Goal: Participate in discussion

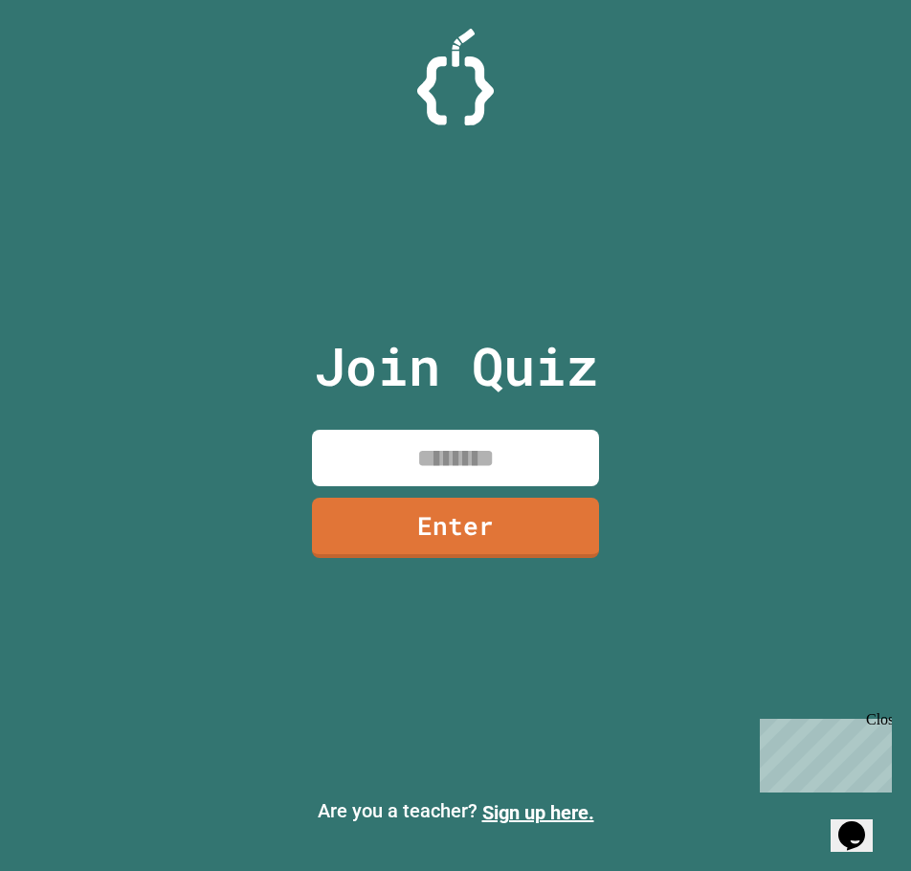
click at [461, 485] on input at bounding box center [455, 458] width 287 height 56
click at [457, 537] on link "Enter" at bounding box center [455, 526] width 289 height 63
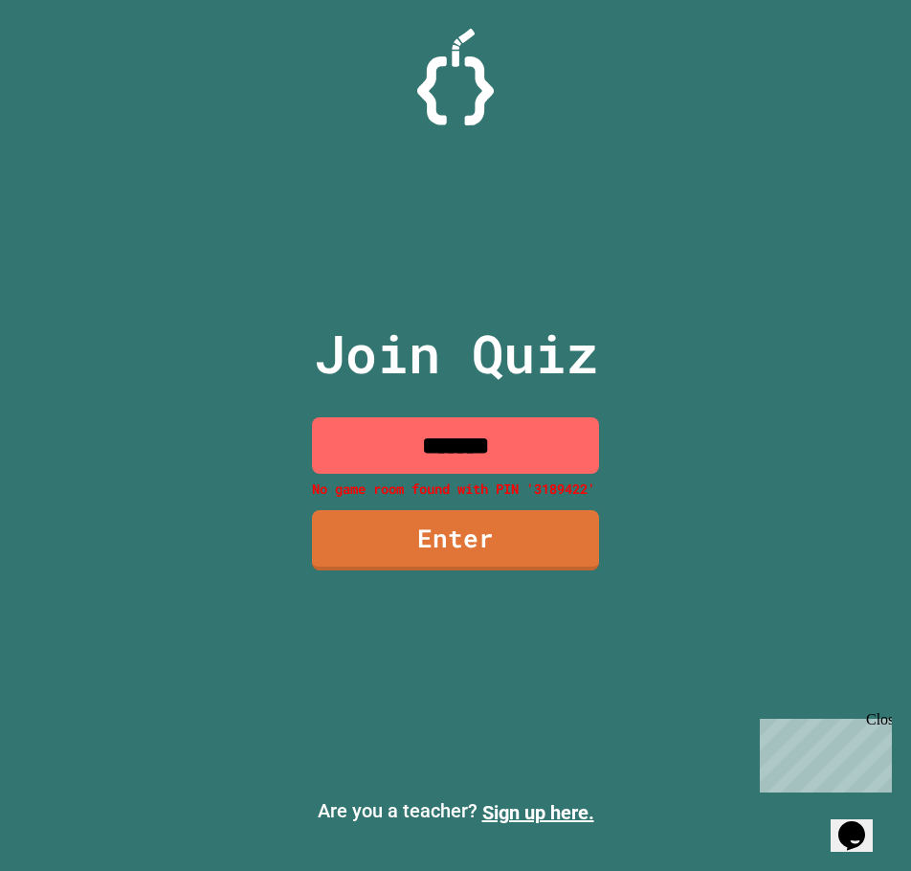
click at [540, 447] on input "*******" at bounding box center [455, 445] width 287 height 56
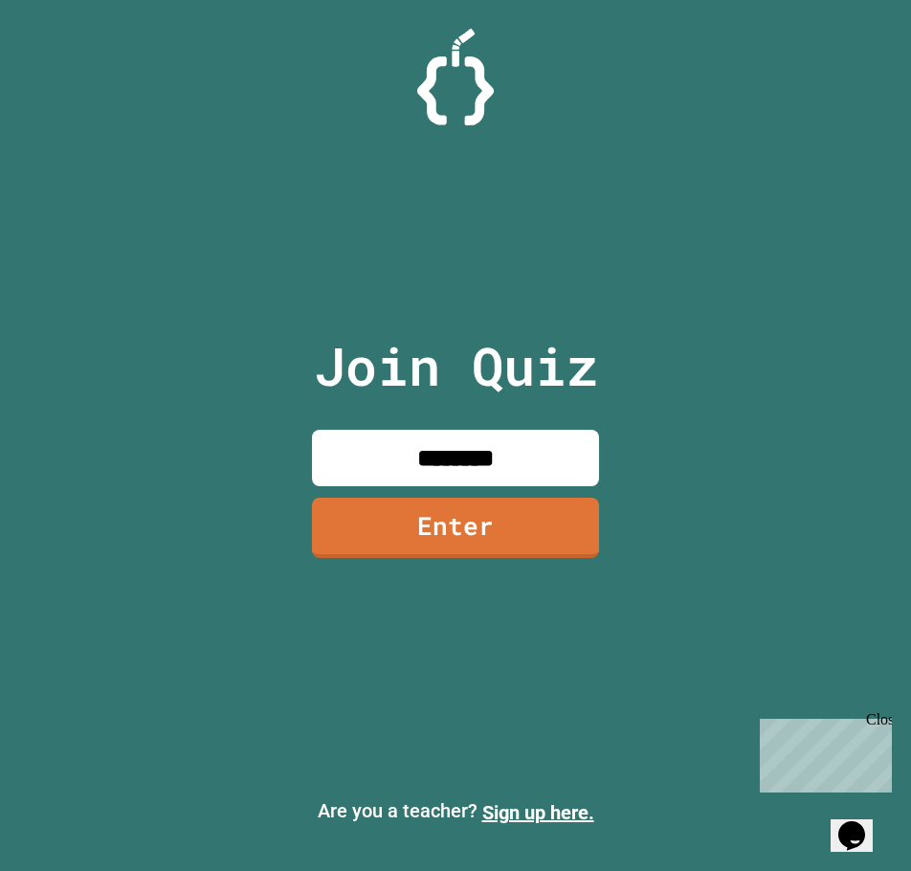
type input "********"
click at [504, 512] on link "Enter" at bounding box center [455, 526] width 292 height 63
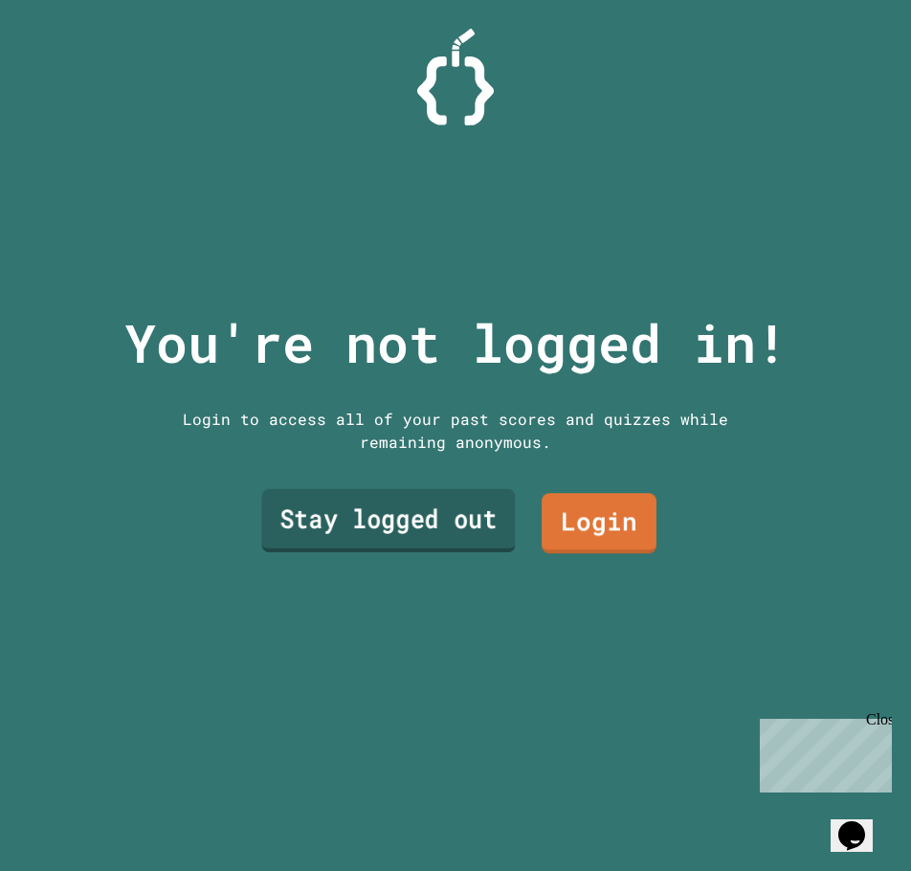
click at [497, 507] on link "Stay logged out" at bounding box center [388, 520] width 254 height 63
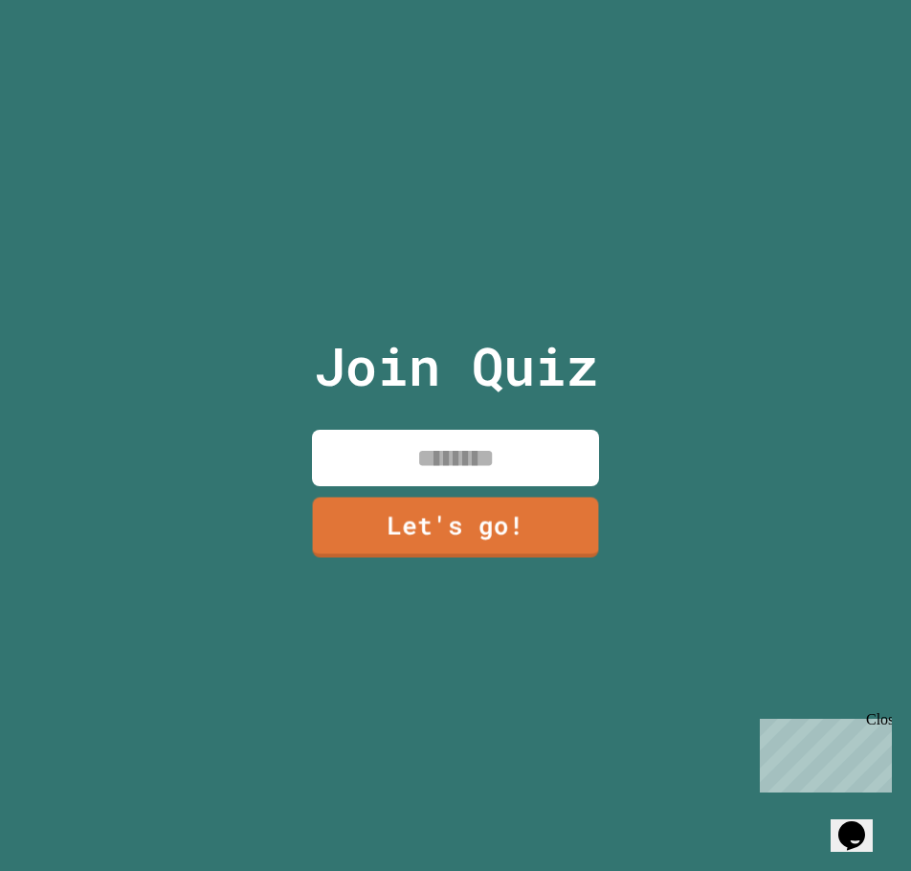
click at [518, 466] on input at bounding box center [455, 458] width 287 height 56
type input "******"
click at [507, 506] on link "Let's go!" at bounding box center [456, 526] width 282 height 63
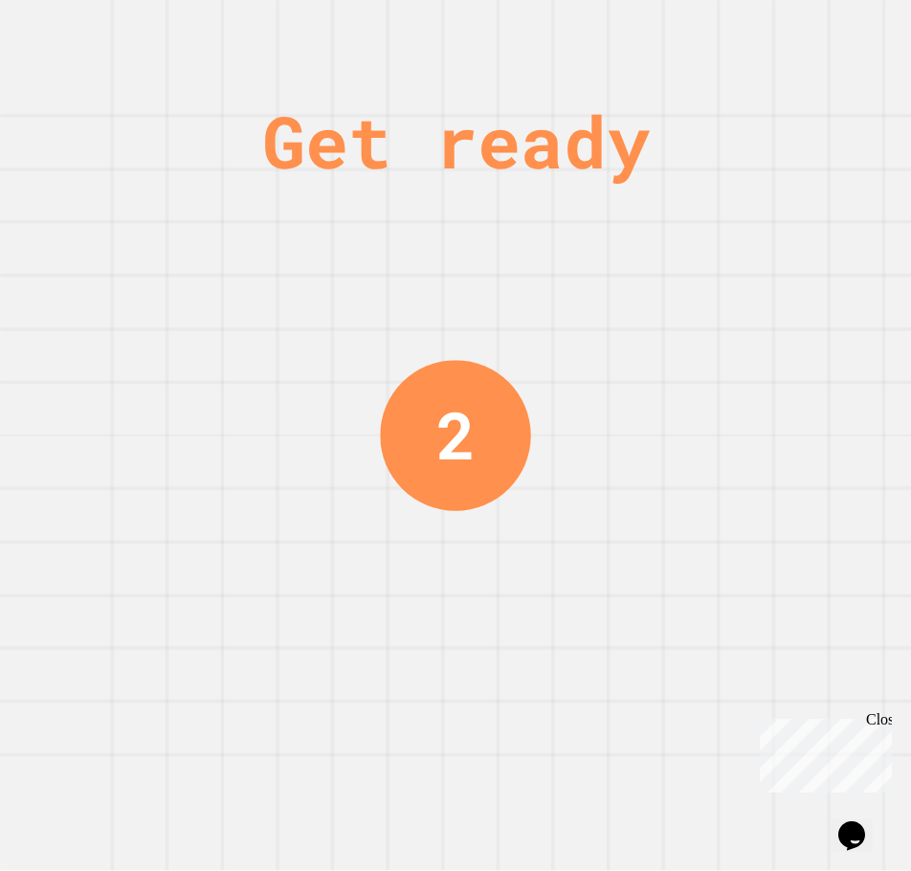
click at [490, 461] on div "2" at bounding box center [455, 435] width 150 height 150
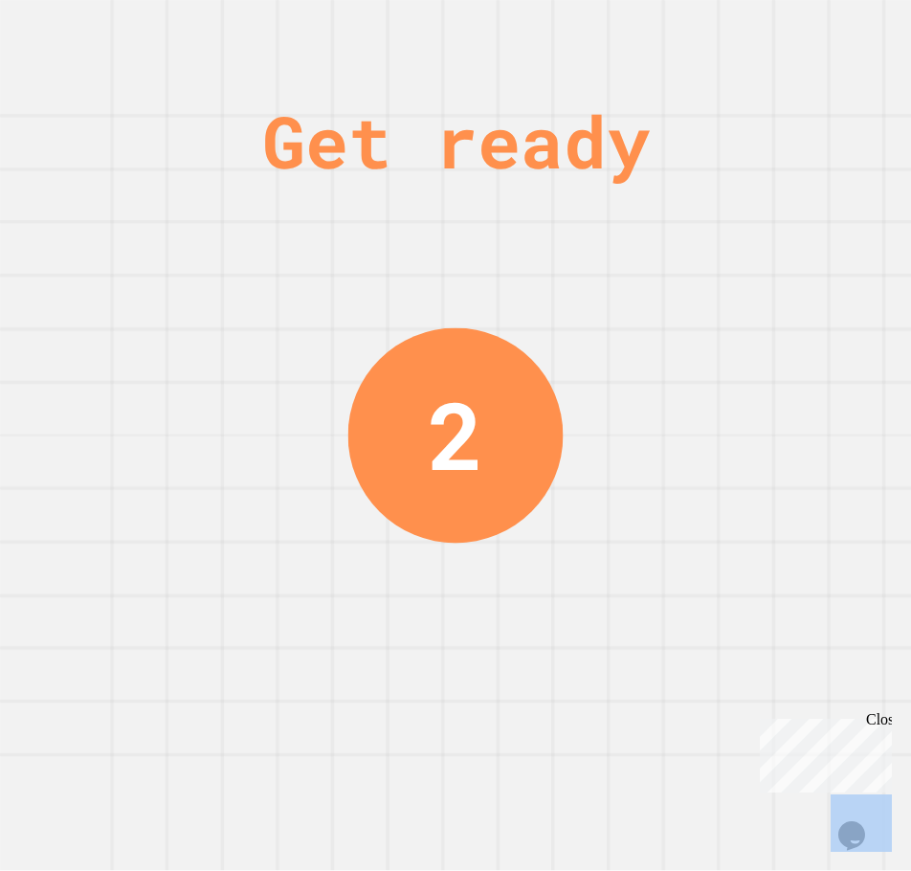
click at [490, 461] on div "2" at bounding box center [456, 435] width 215 height 215
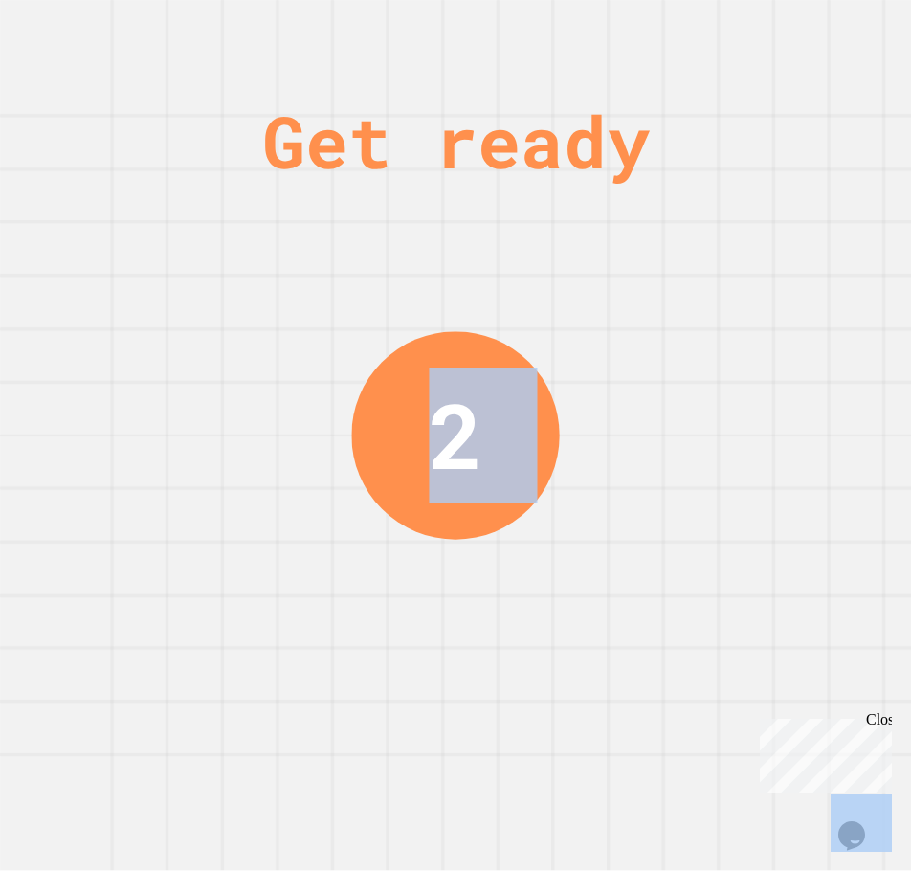
click at [490, 461] on div "2" at bounding box center [455, 435] width 208 height 208
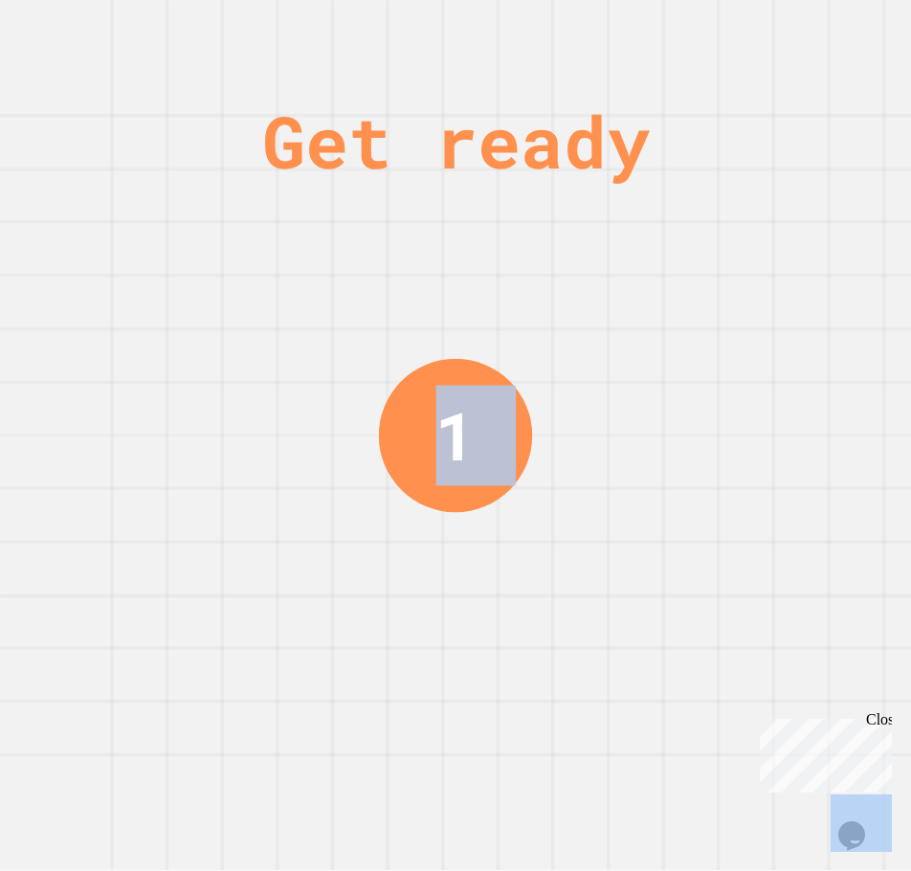
click at [490, 461] on div "1" at bounding box center [455, 435] width 153 height 153
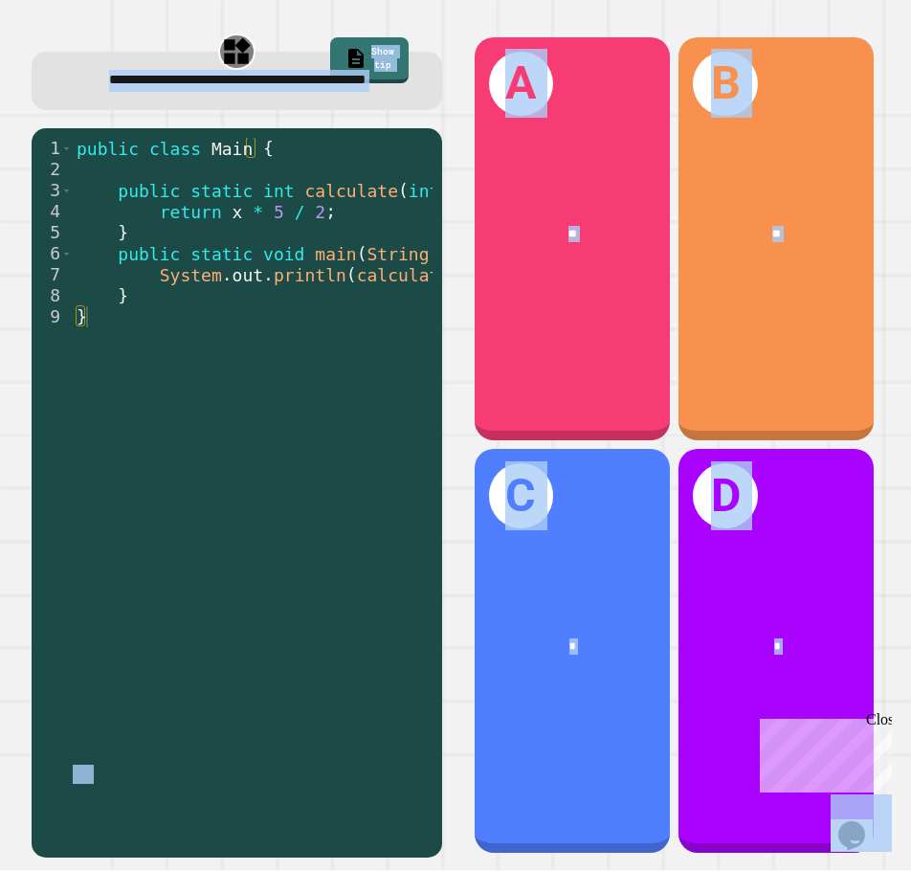
click at [259, 311] on div "public class Main { public static int calculate ( int x ) { return x * 5 / 2 ; …" at bounding box center [285, 475] width 424 height 674
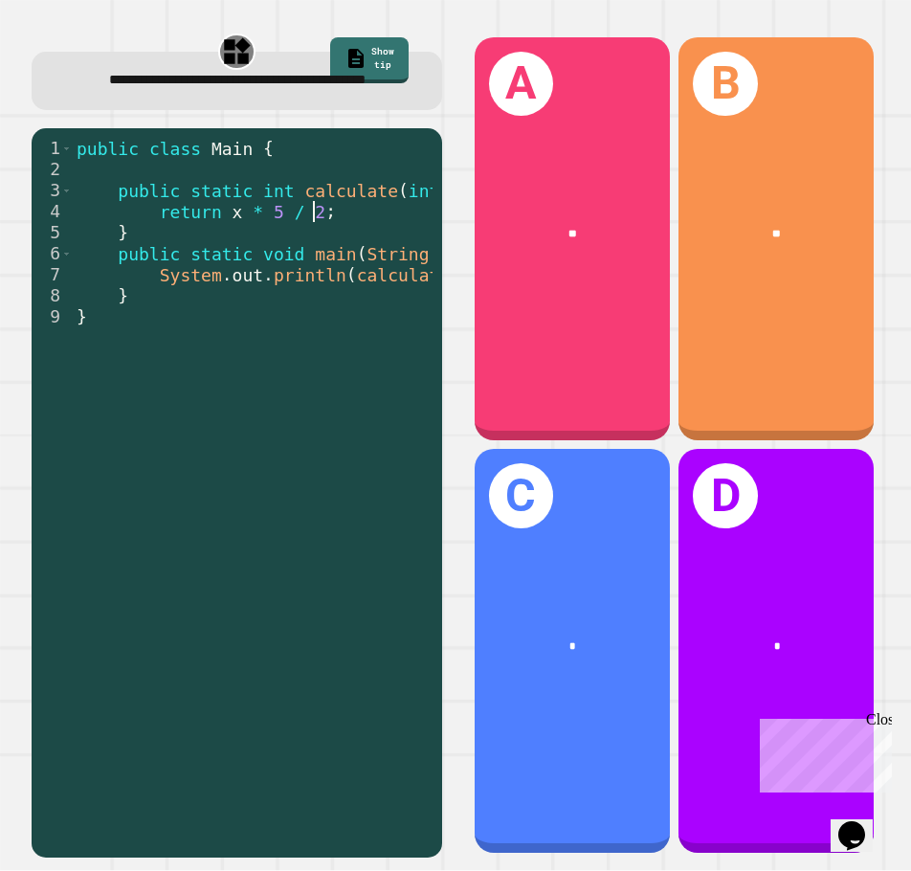
click at [349, 230] on div "public class Main { public static int calculate ( int x ) { return x * 5 / 2 ; …" at bounding box center [285, 475] width 424 height 674
drag, startPoint x: 294, startPoint y: 790, endPoint x: 364, endPoint y: 782, distance: 70.3
click at [364, 782] on div "1 2 3 4 5 6 7 8 9 public class Main { public static int calculate ( int x ) { r…" at bounding box center [232, 461] width 400 height 646
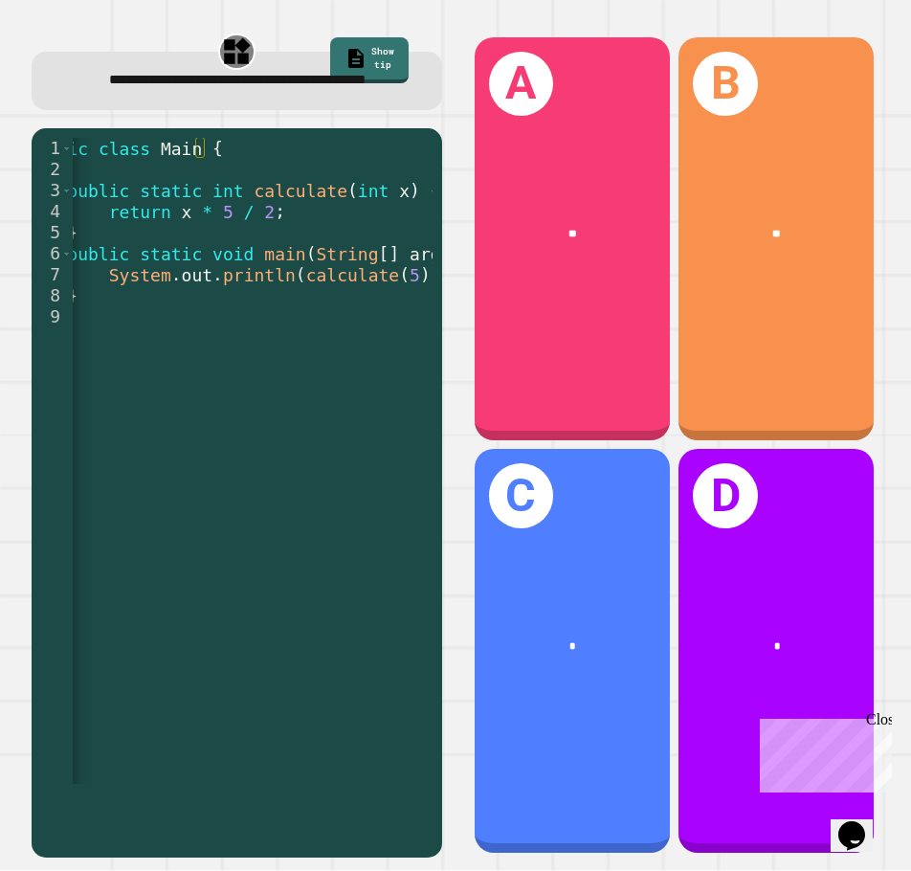
scroll to position [0, 26]
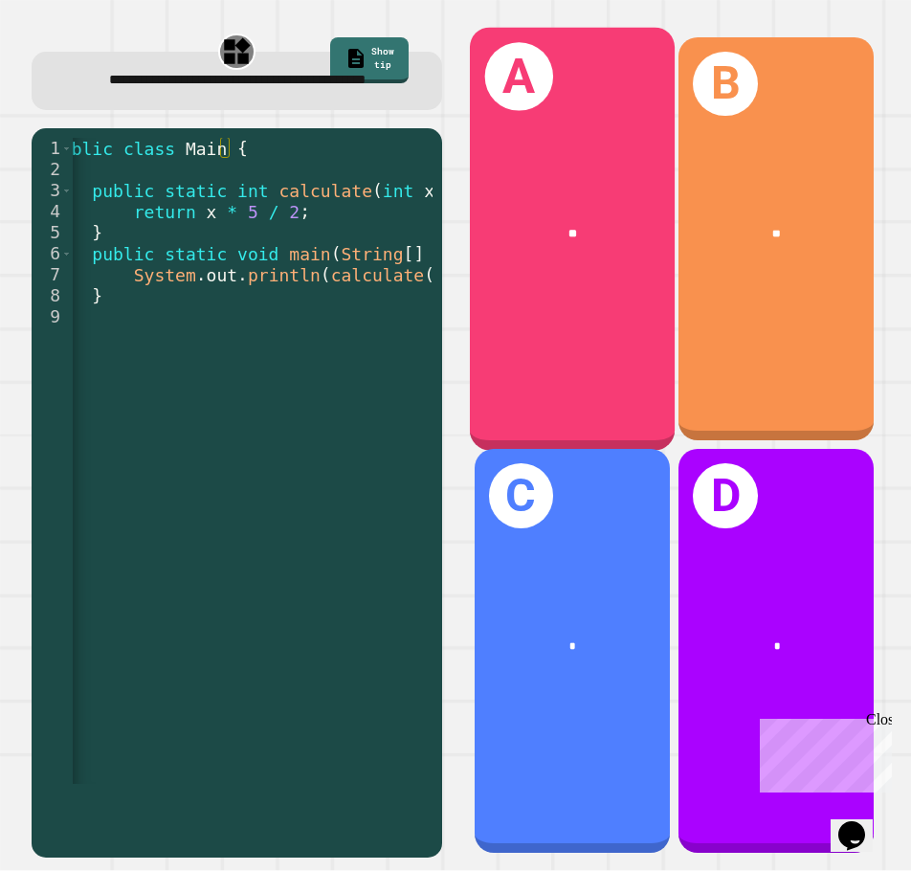
click at [593, 359] on div "A **" at bounding box center [571, 238] width 205 height 423
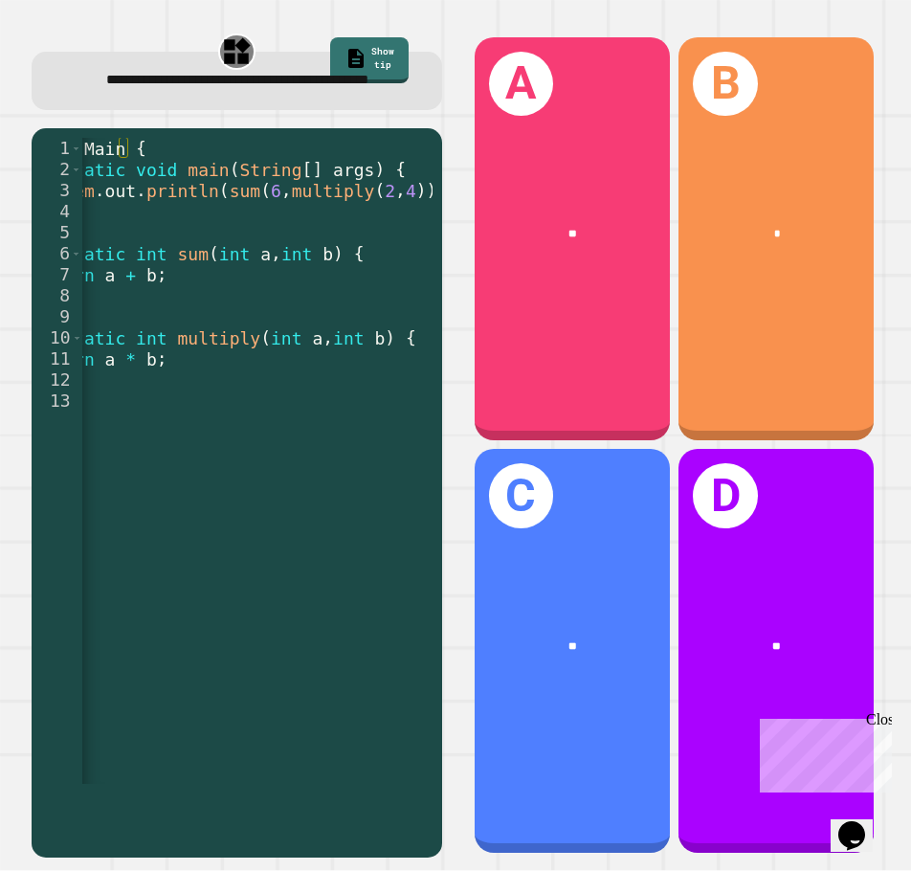
scroll to position [0, 156]
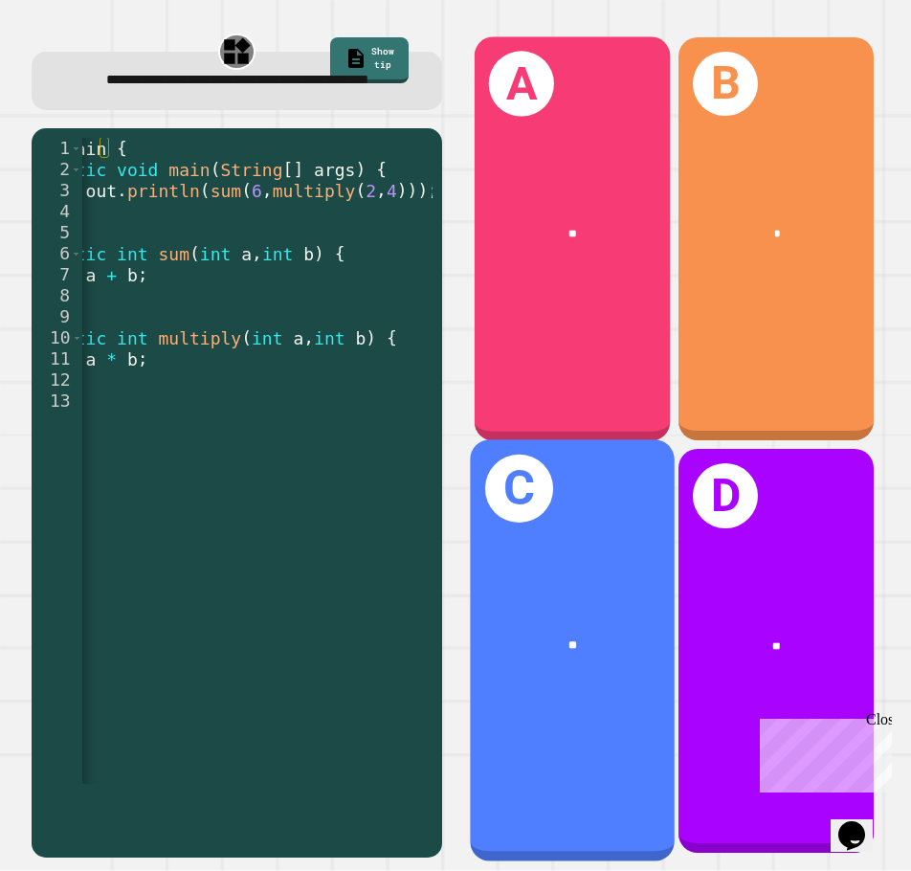
click at [551, 317] on div "A **" at bounding box center [572, 238] width 196 height 405
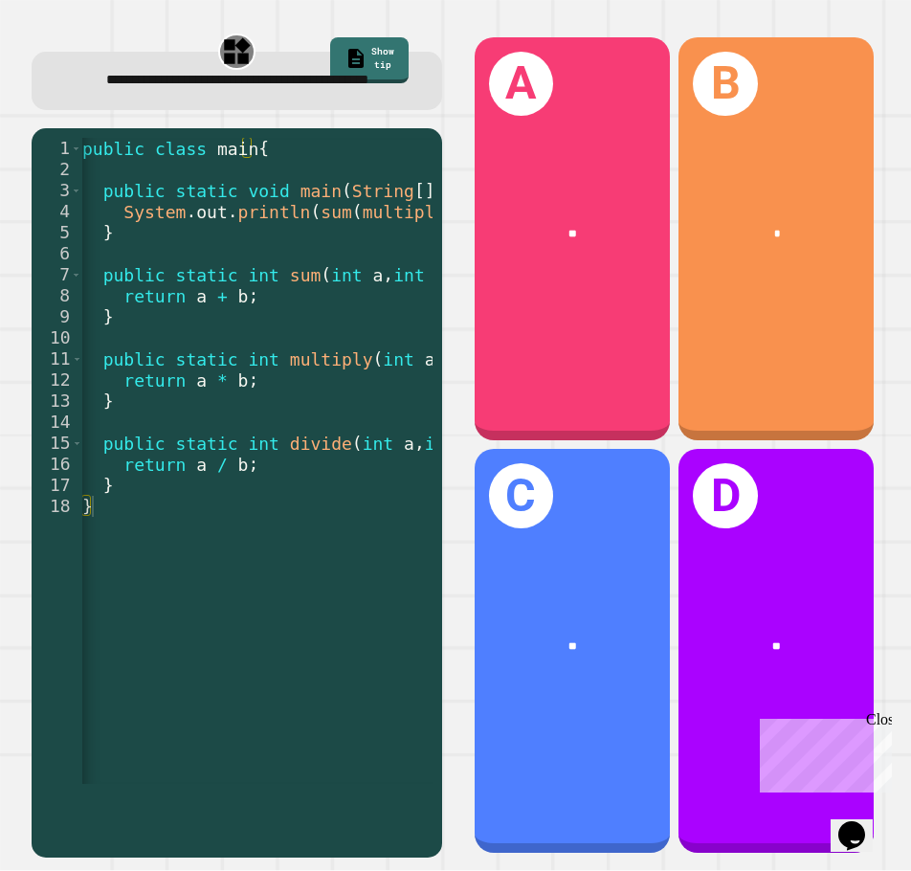
scroll to position [0, 0]
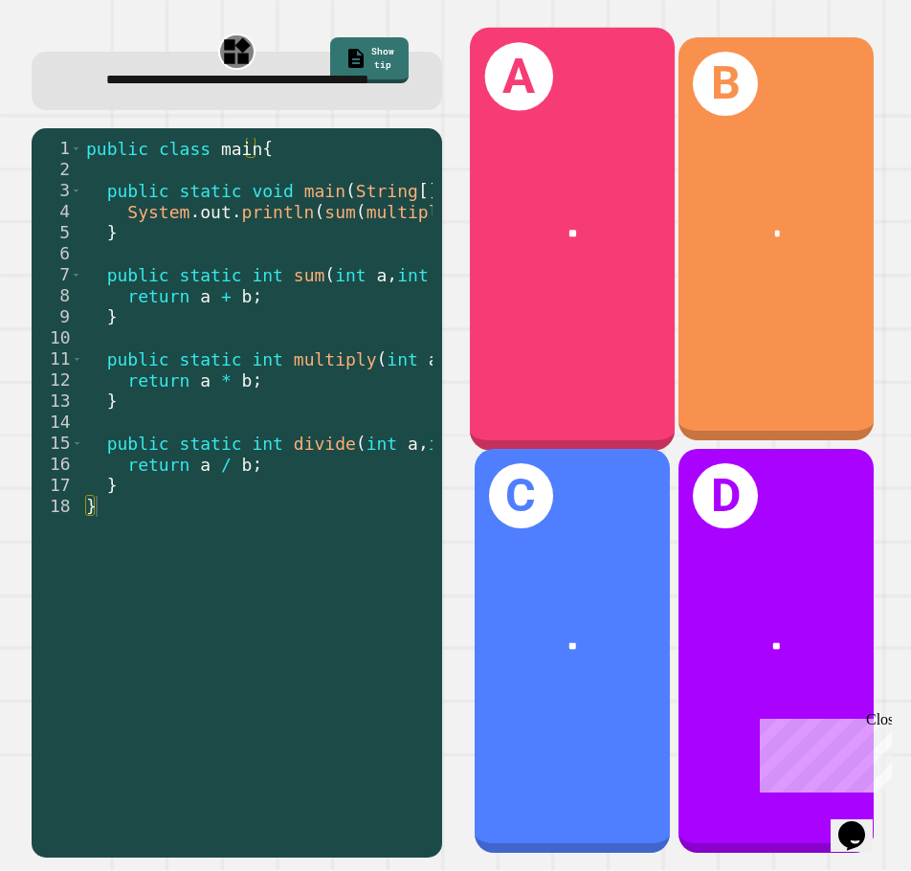
click at [578, 361] on div "A **" at bounding box center [571, 238] width 205 height 423
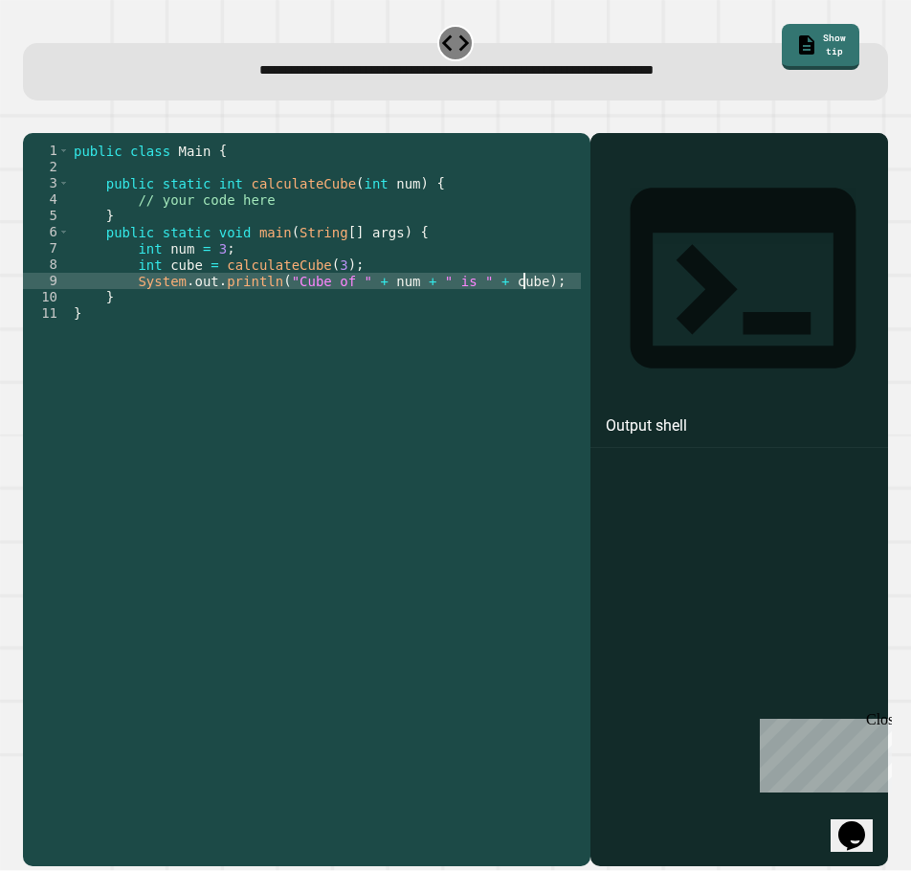
click at [539, 311] on div "public class Main { public static int calculateCube ( int num ) { // your code …" at bounding box center [325, 476] width 511 height 667
type textarea "**********"
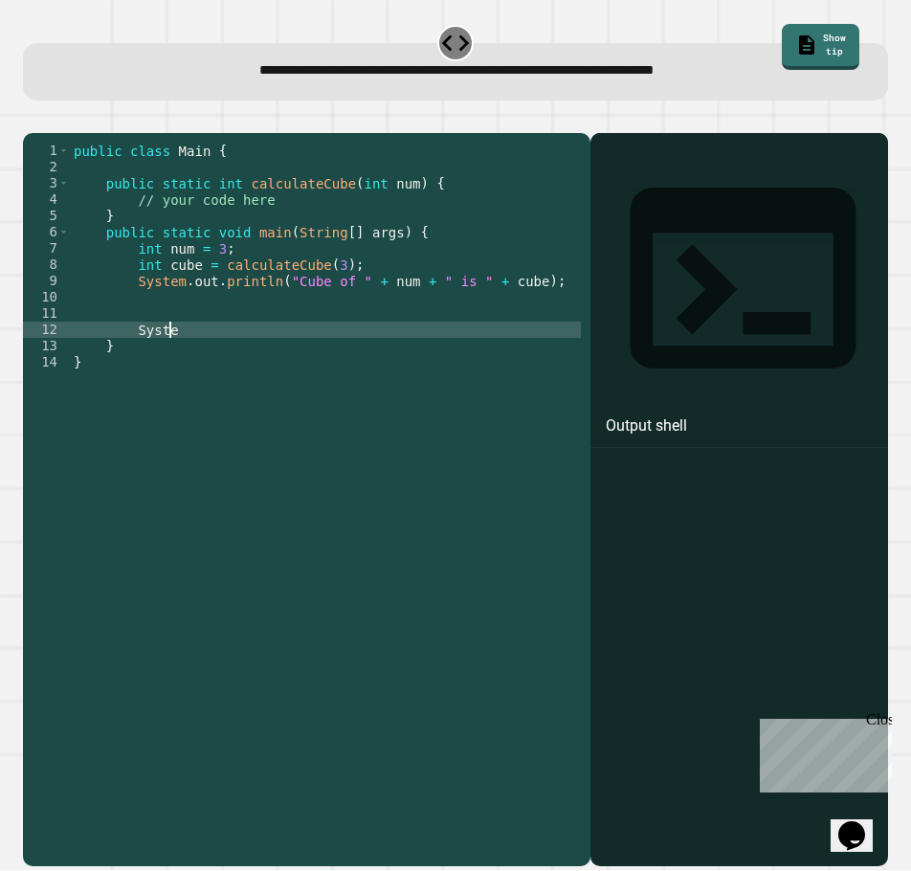
scroll to position [0, 6]
type textarea "*"
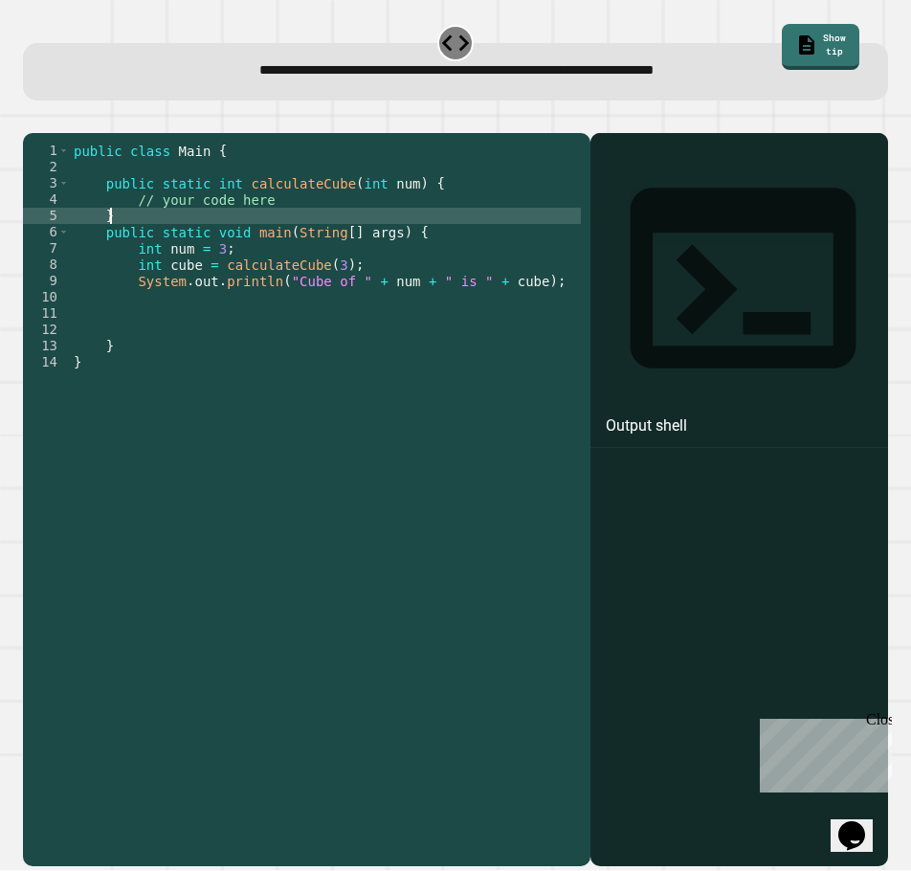
scroll to position [0, 2]
type textarea "**********"
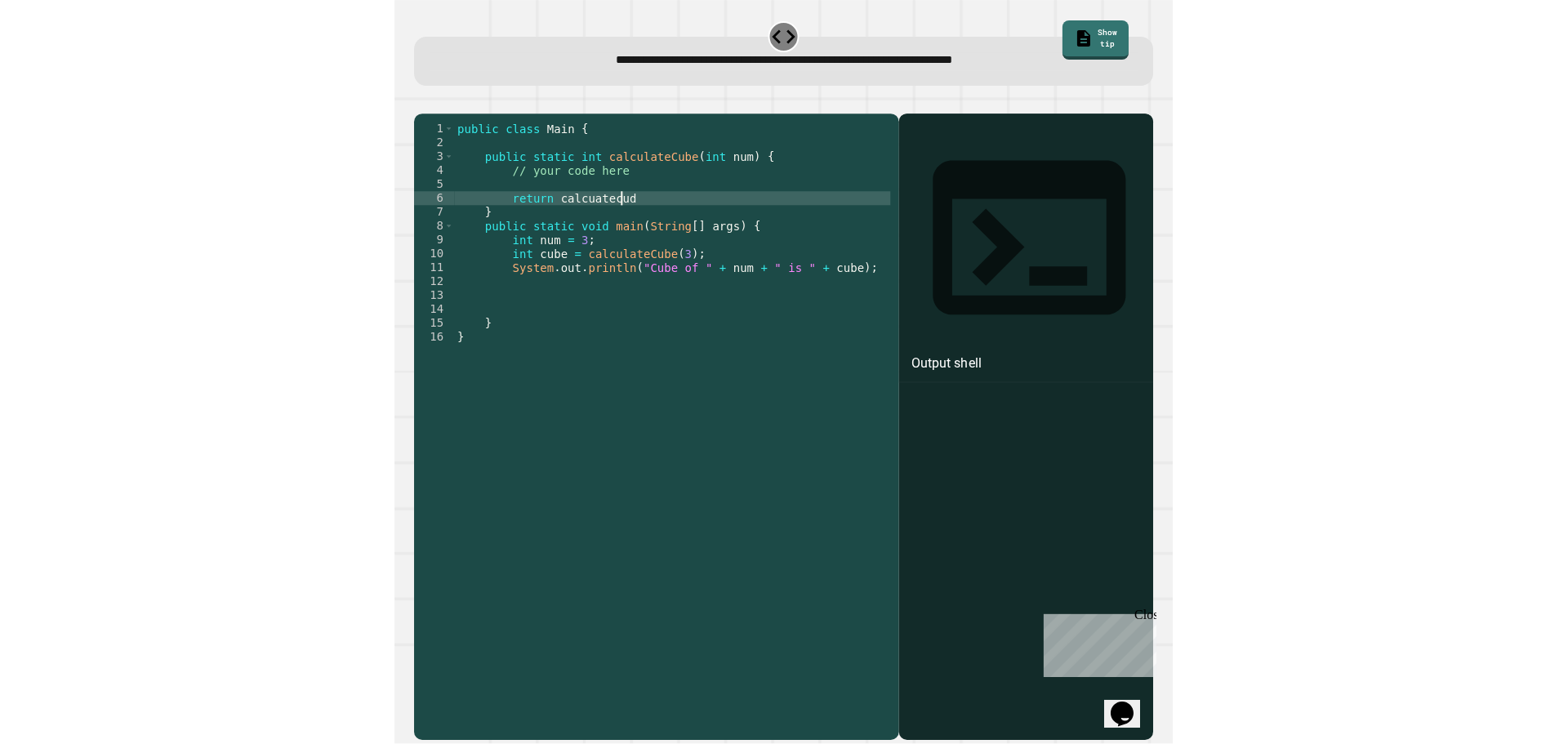
scroll to position [0, 10]
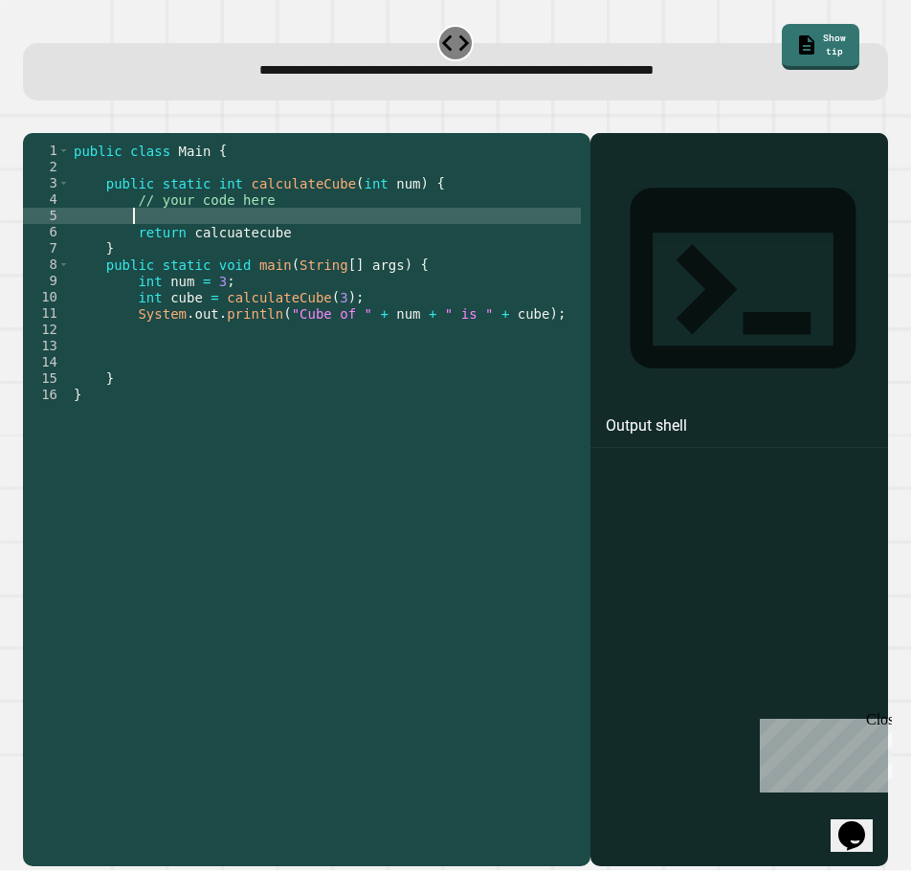
drag, startPoint x: 293, startPoint y: 246, endPoint x: 278, endPoint y: 251, distance: 16.0
click at [278, 251] on div "public class Main { public static int calculateCube ( int num ) { // your code …" at bounding box center [325, 476] width 511 height 667
type textarea "**********"
click at [278, 251] on div "public class Main { public static int calculateCube ( int num ) { // your code …" at bounding box center [325, 460] width 511 height 635
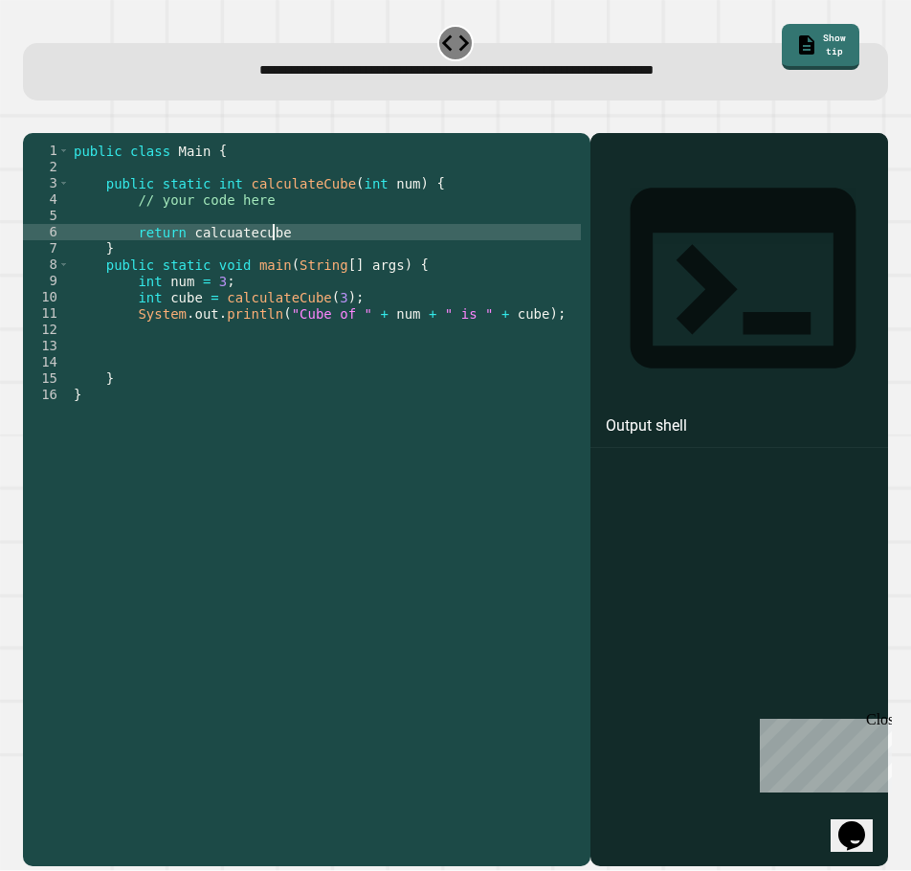
click at [276, 258] on div "public class Main { public static int calculateCube ( int num ) { // your code …" at bounding box center [325, 476] width 511 height 667
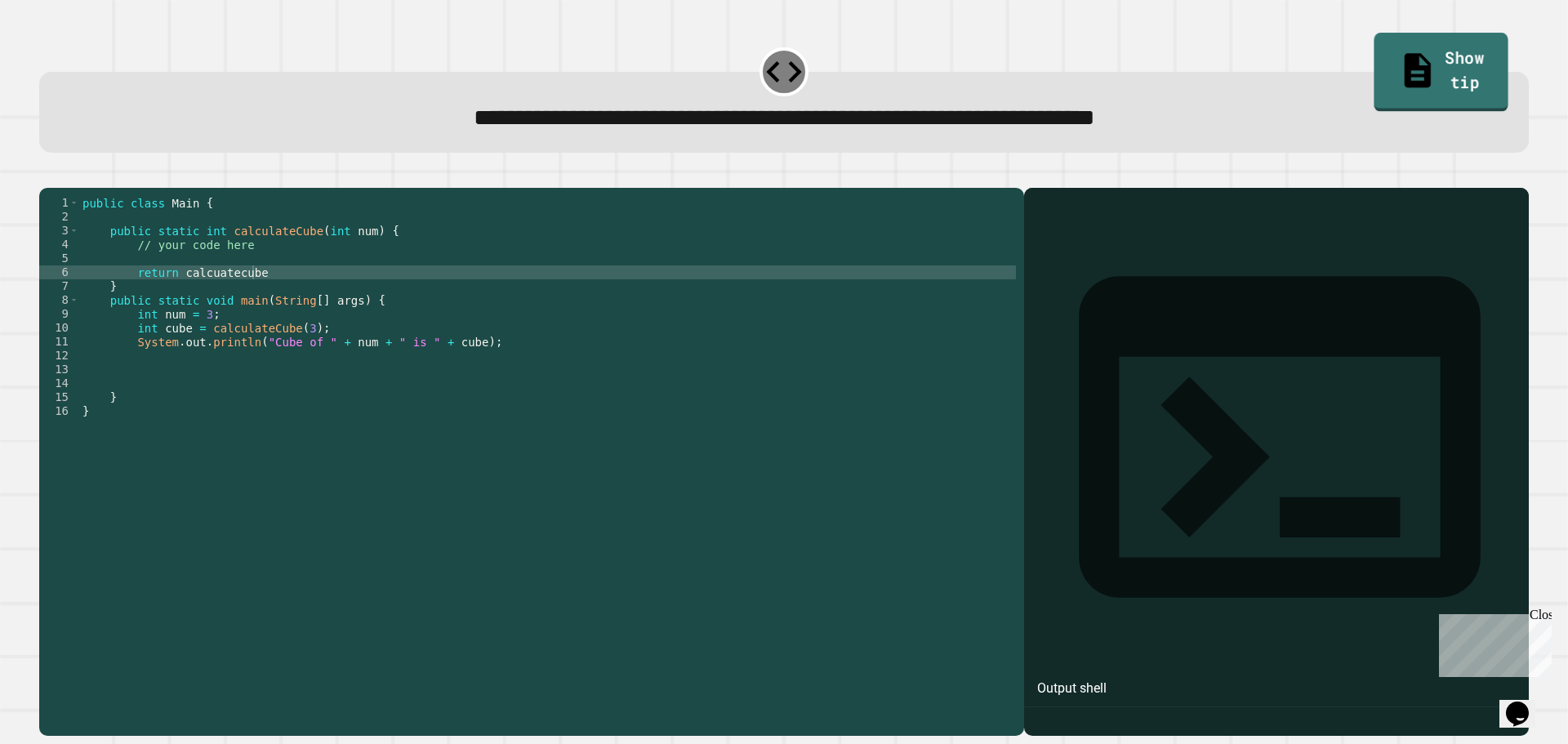
click at [777, 61] on link "Show tip" at bounding box center [1441, 72] width 134 height 79
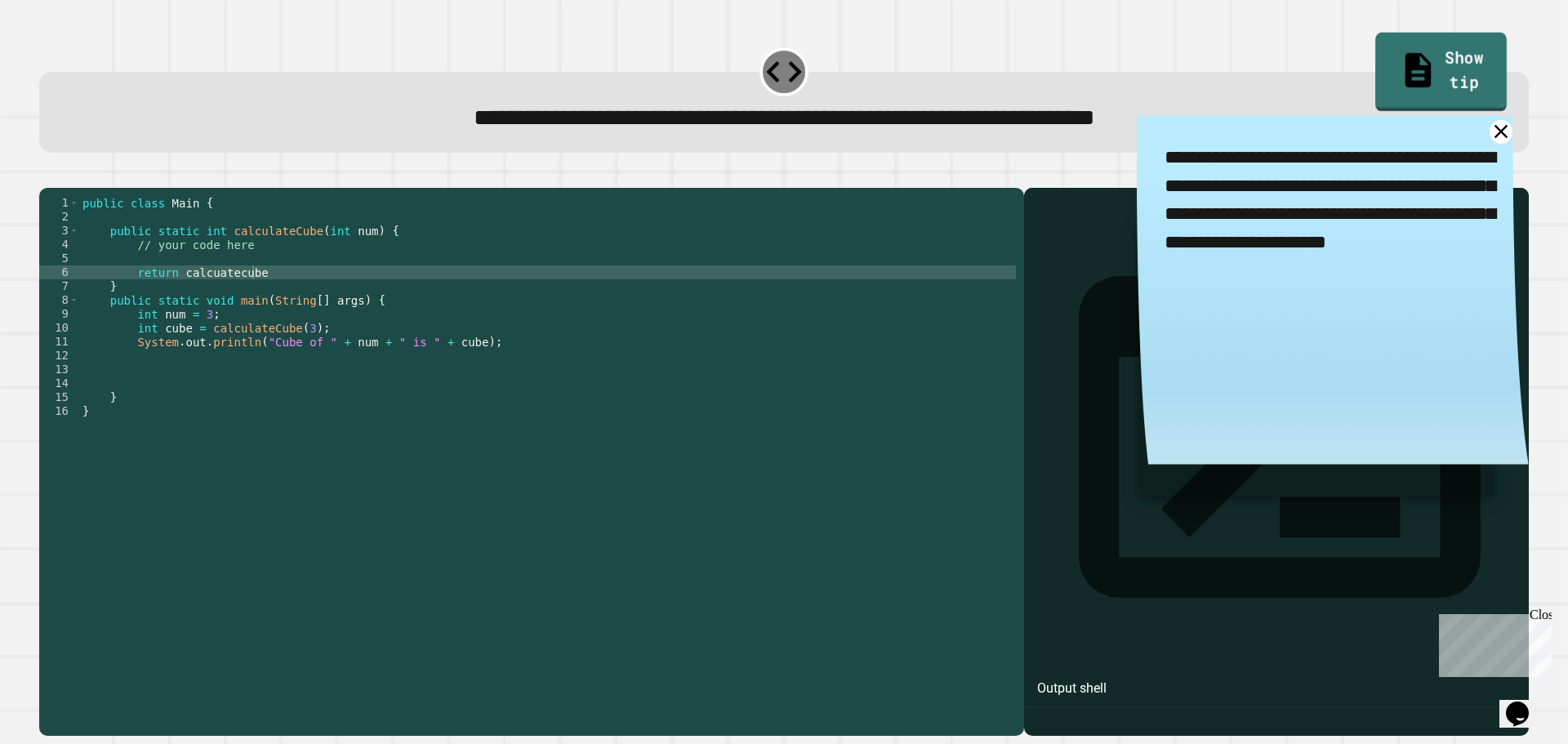
click at [777, 61] on link "Show tip" at bounding box center [1442, 72] width 131 height 79
click at [767, 84] on div at bounding box center [783, 72] width 49 height 49
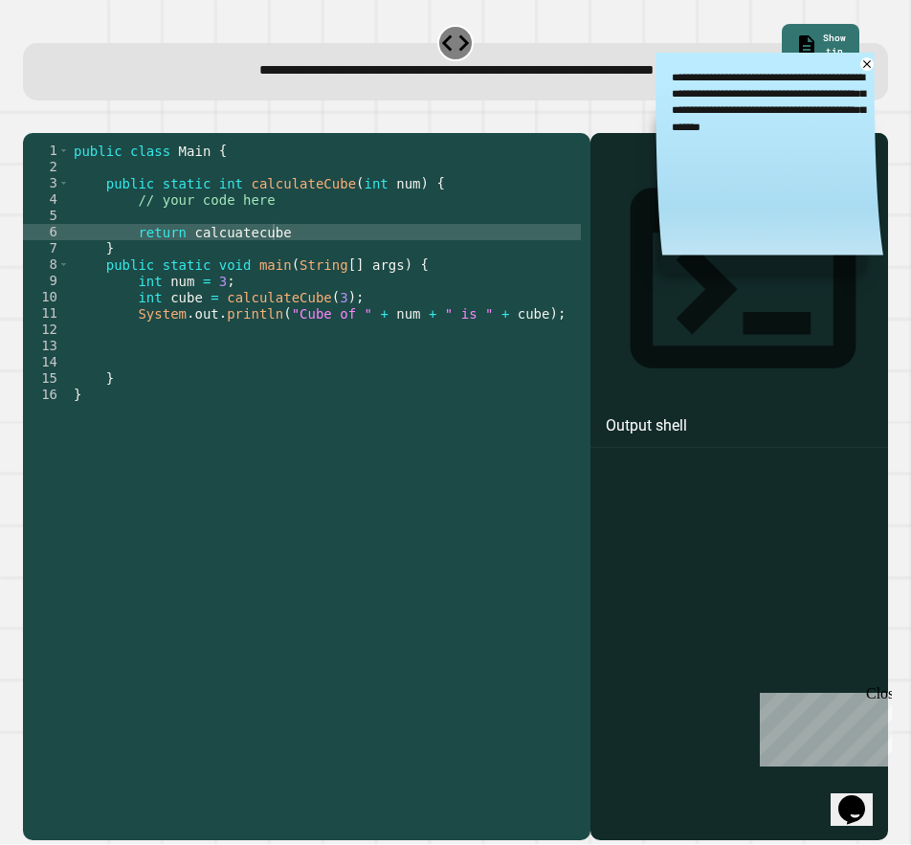
click at [33, 118] on icon "button" at bounding box center [33, 118] width 0 height 0
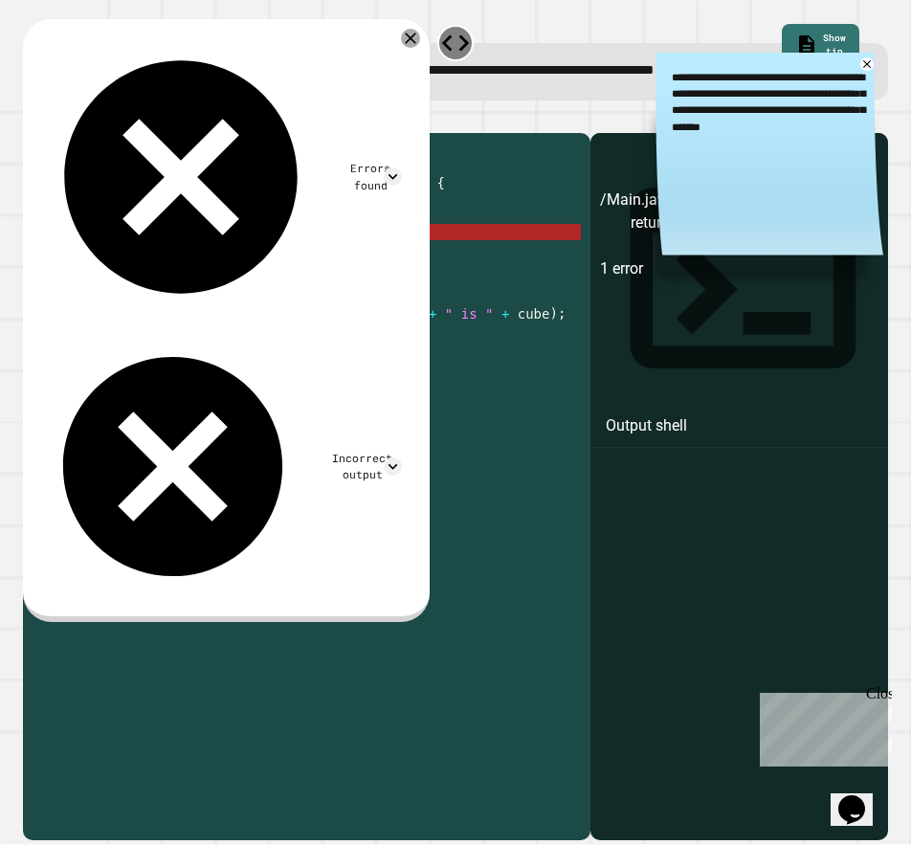
click at [269, 258] on div "public class Main { public static int calculateCube ( int num ) { // your code …" at bounding box center [325, 468] width 511 height 651
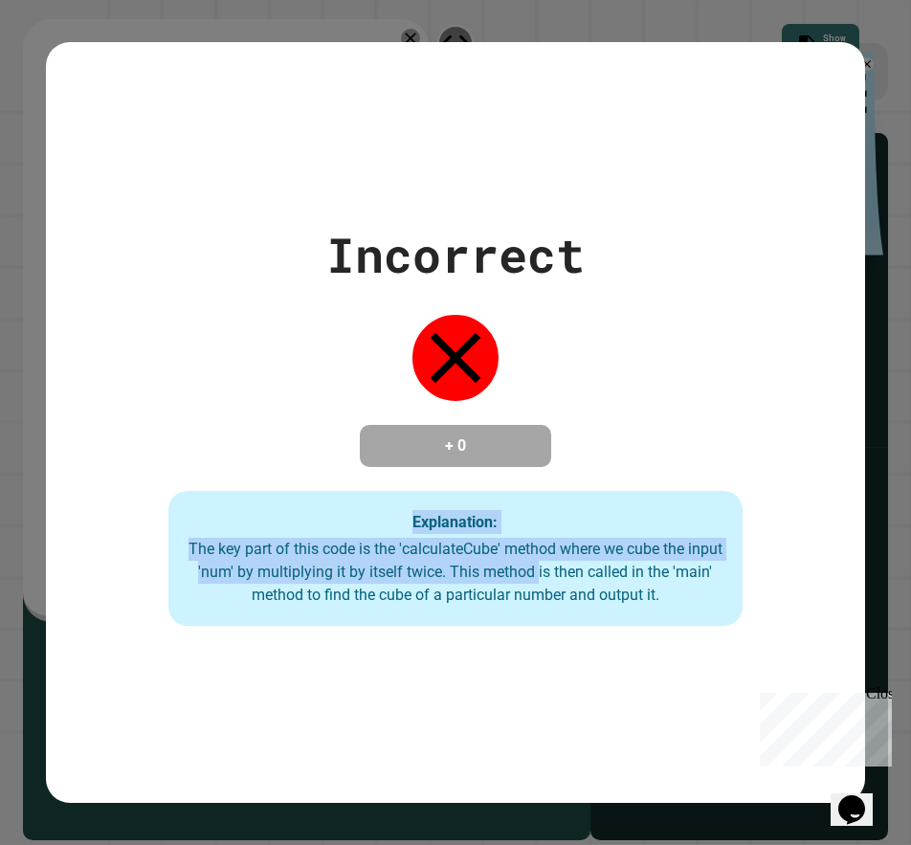
drag, startPoint x: 575, startPoint y: 572, endPoint x: 112, endPoint y: 487, distance: 471.0
click at [112, 487] on div "Incorrect + 0 Explanation: The key part of this code is the 'calculateCube' met…" at bounding box center [456, 423] width 821 height 408
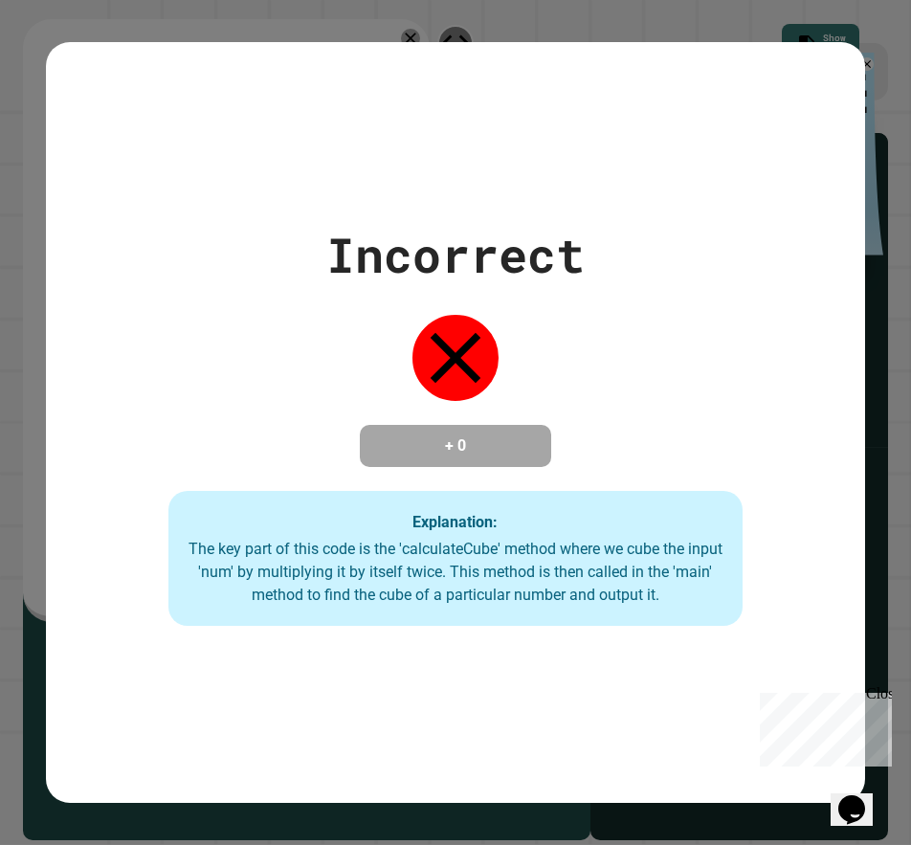
click at [726, 595] on div "Explanation: The key part of this code is the 'calculateCube' method where we c…" at bounding box center [456, 559] width 574 height 136
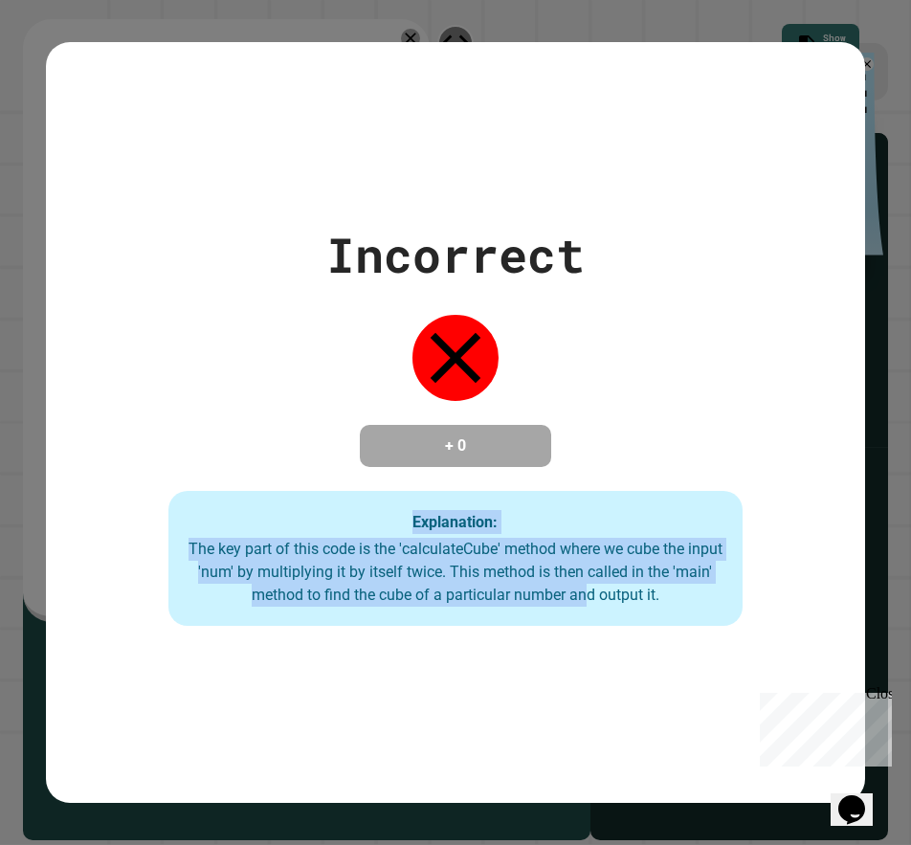
drag, startPoint x: 409, startPoint y: 594, endPoint x: 73, endPoint y: 525, distance: 343.1
click at [73, 525] on div "Incorrect + 0 Explanation: The key part of this code is the 'calculateCube' met…" at bounding box center [456, 423] width 821 height 408
click at [479, 562] on div "The key part of this code is the 'calculateCube' method where we cube the input…" at bounding box center [456, 572] width 536 height 69
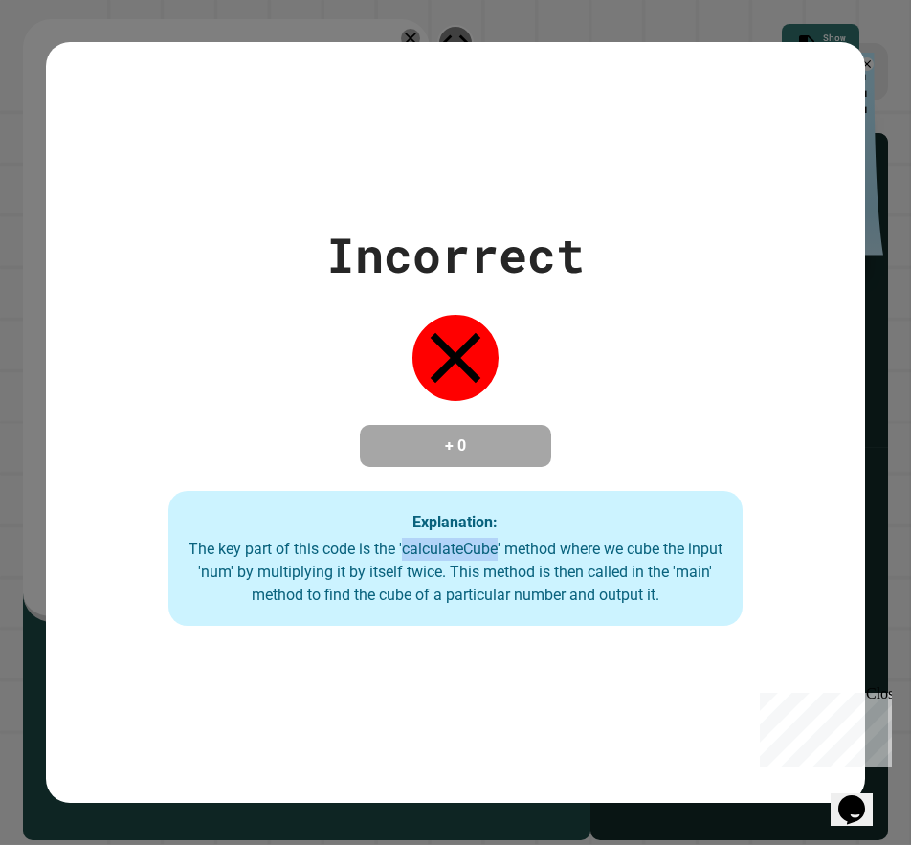
click at [481, 561] on div "The key part of this code is the 'calculateCube' method where we cube the input…" at bounding box center [456, 572] width 536 height 69
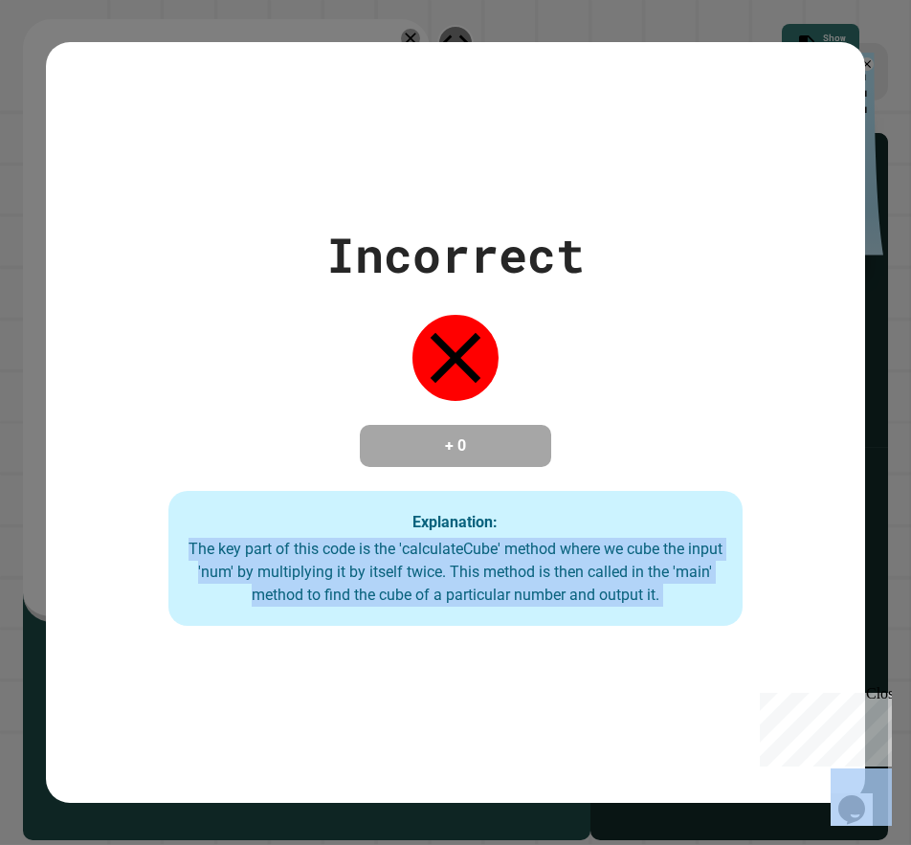
click at [481, 561] on div "The key part of this code is the 'calculateCube' method where we cube the input…" at bounding box center [456, 572] width 536 height 69
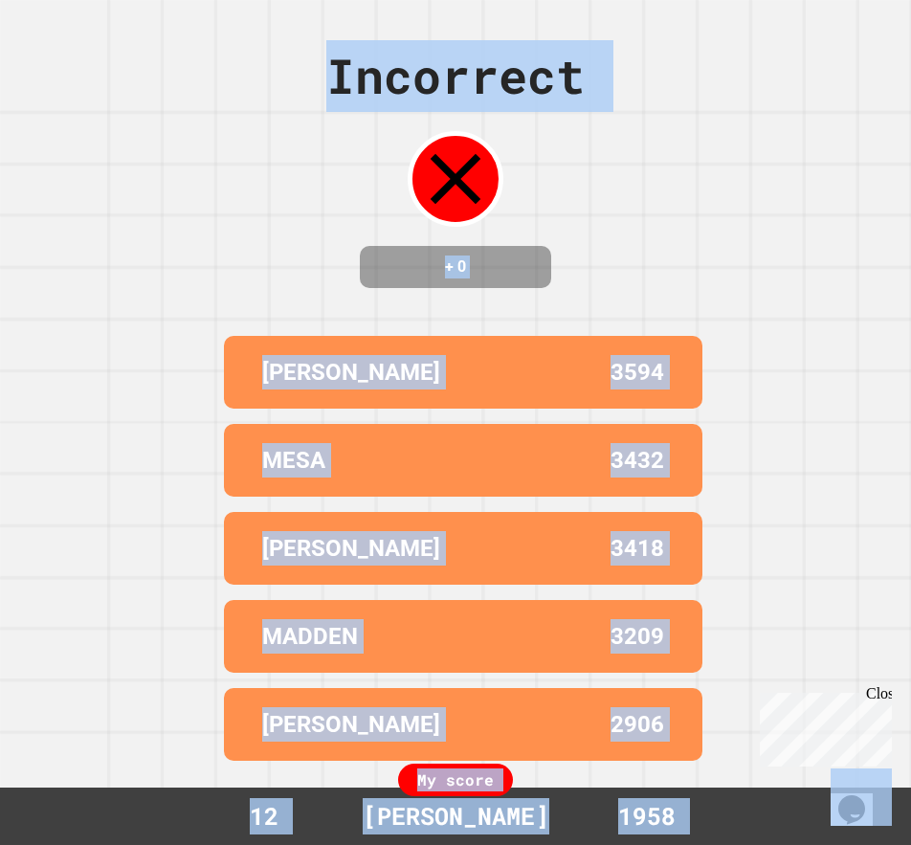
click at [701, 682] on div "Incorrect + 0 [PERSON_NAME] 3594 MESA 3432 [PERSON_NAME] 3418 [PERSON_NAME] 320…" at bounding box center [455, 422] width 911 height 845
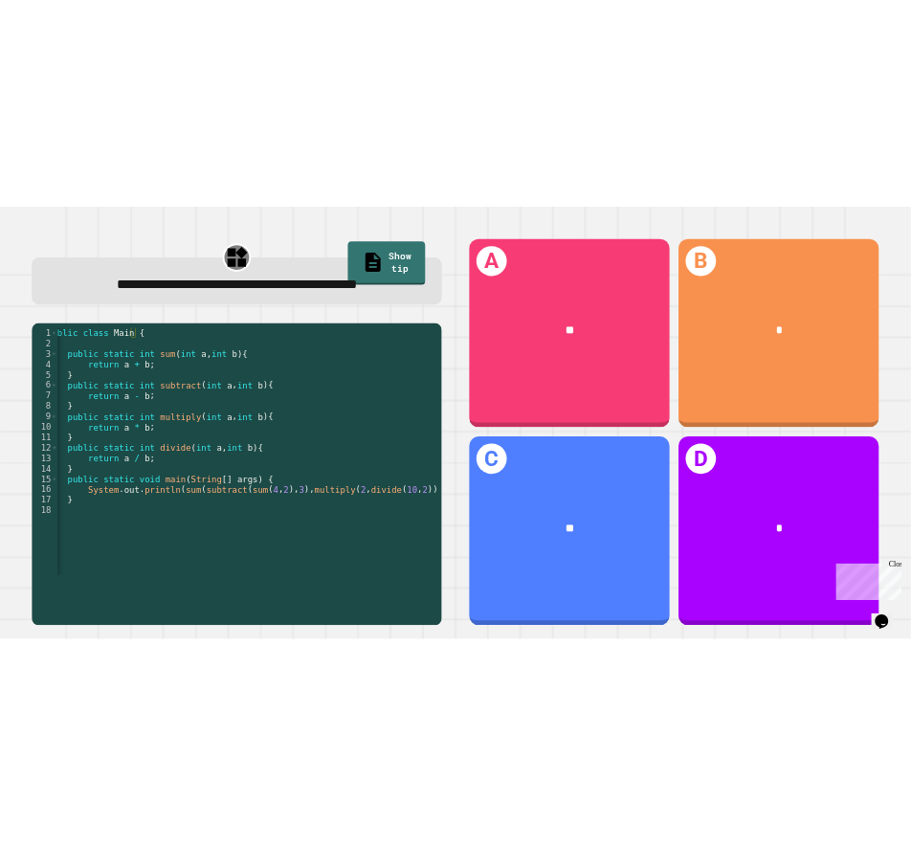
scroll to position [0, 0]
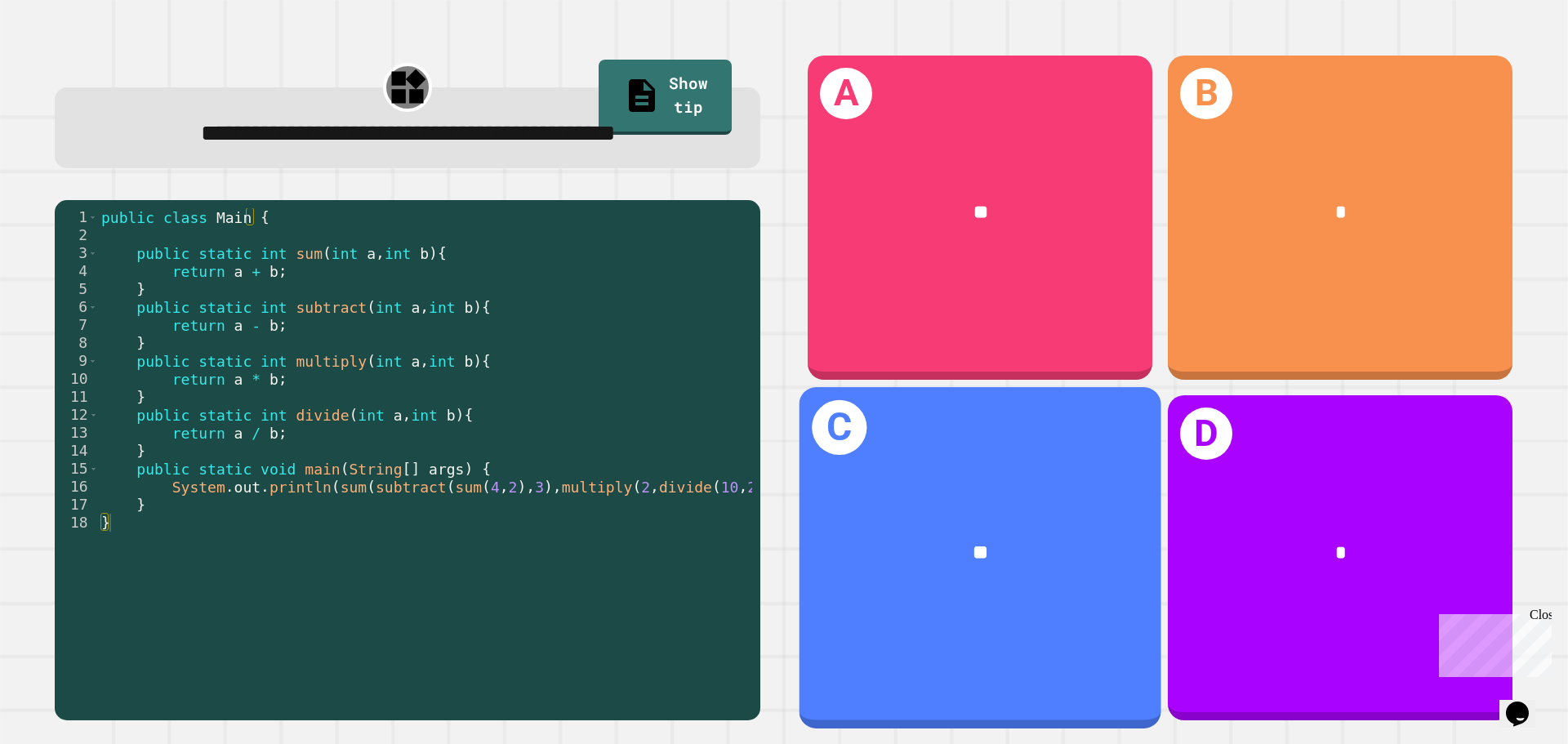
click at [777, 653] on div "C **" at bounding box center [980, 557] width 362 height 340
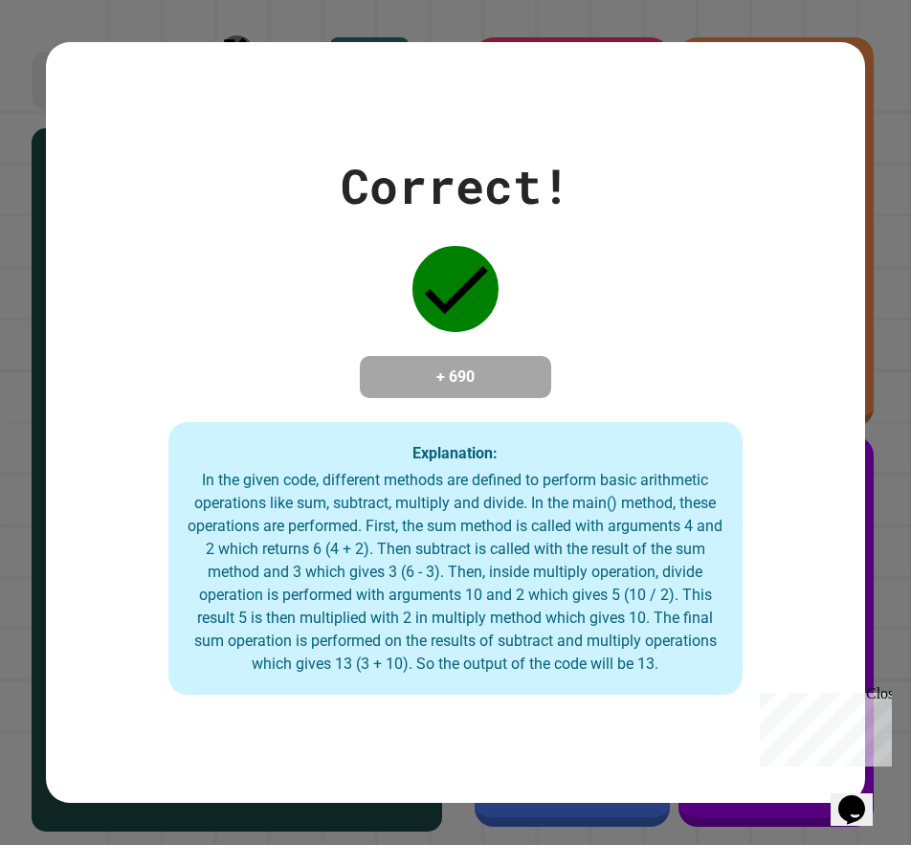
click at [25, 281] on div "Correct! + 690 Explanation: In the given code, different methods are defined to…" at bounding box center [455, 422] width 911 height 845
drag, startPoint x: 117, startPoint y: 243, endPoint x: 54, endPoint y: 235, distance: 63.8
click at [117, 243] on div "Correct! + 690 Explanation: In the given code, different methods are defined to…" at bounding box center [456, 423] width 821 height 546
click at [115, 191] on div "Correct! + 690 Explanation: In the given code, different methods are defined to…" at bounding box center [456, 423] width 821 height 546
click at [287, 289] on div "Correct! + 690 Explanation: In the given code, different methods are defined to…" at bounding box center [456, 423] width 821 height 546
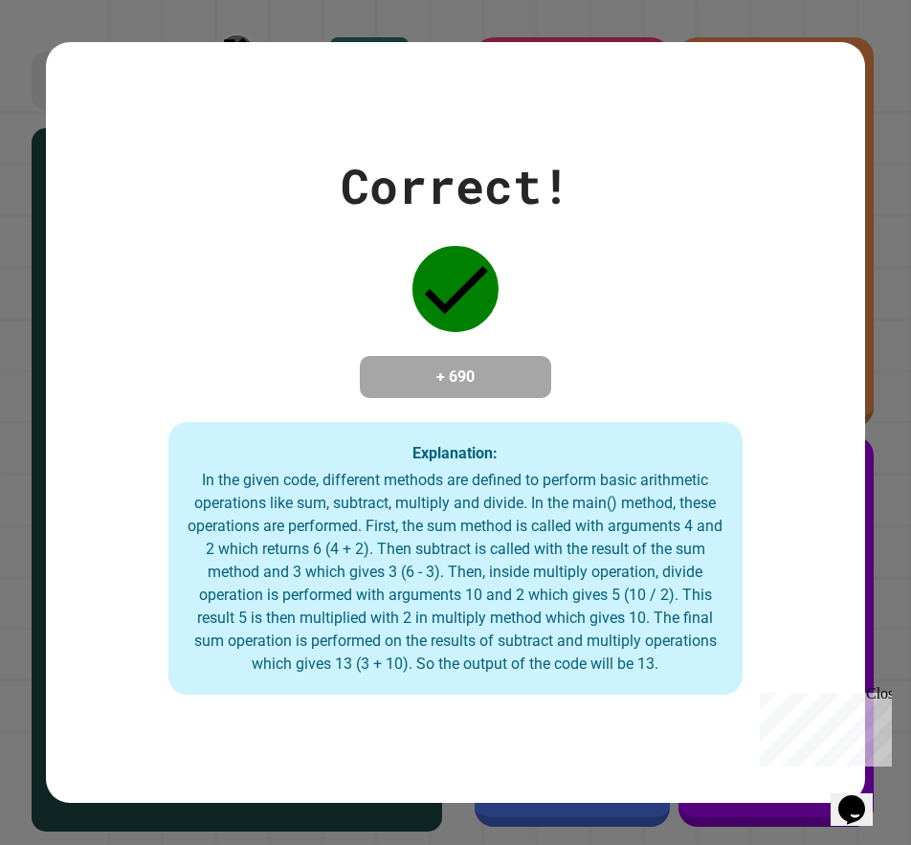
click at [83, 159] on div "Correct! + 690 Explanation: In the given code, different methods are defined to…" at bounding box center [456, 423] width 821 height 546
click at [43, 175] on div "Correct! + 690 Explanation: In the given code, different methods are defined to…" at bounding box center [455, 422] width 911 height 845
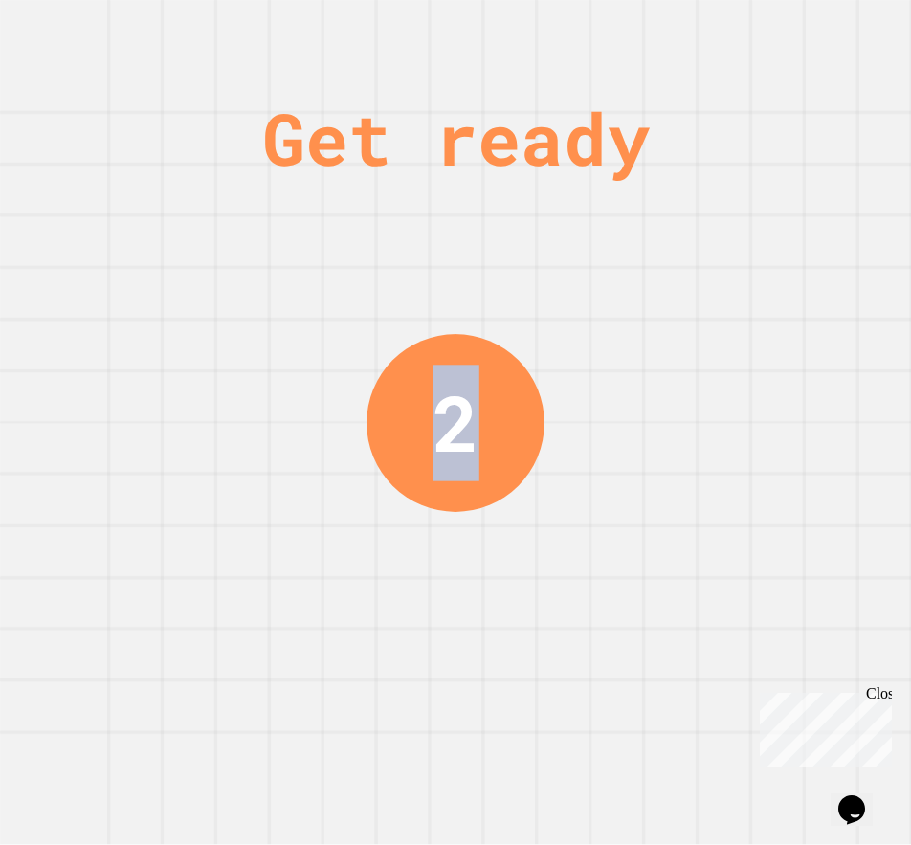
drag, startPoint x: 325, startPoint y: 205, endPoint x: 642, endPoint y: 699, distance: 587.5
click at [642, 699] on div "Get ready 2" at bounding box center [455, 422] width 911 height 845
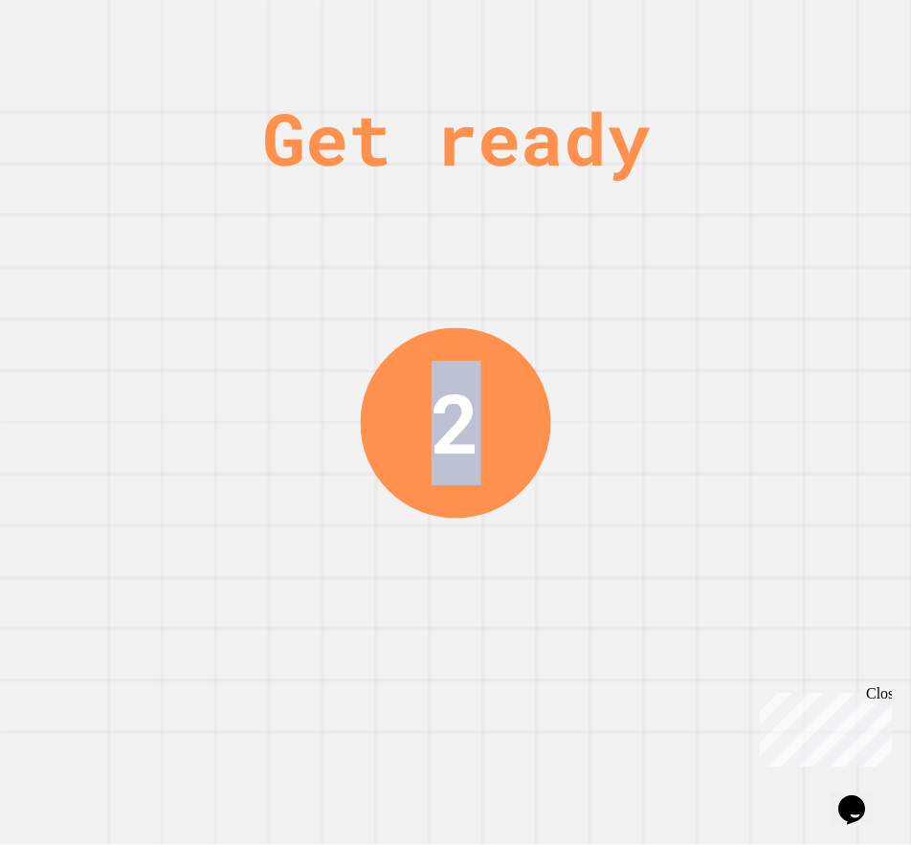
click at [650, 588] on div "Get ready 2" at bounding box center [455, 422] width 911 height 845
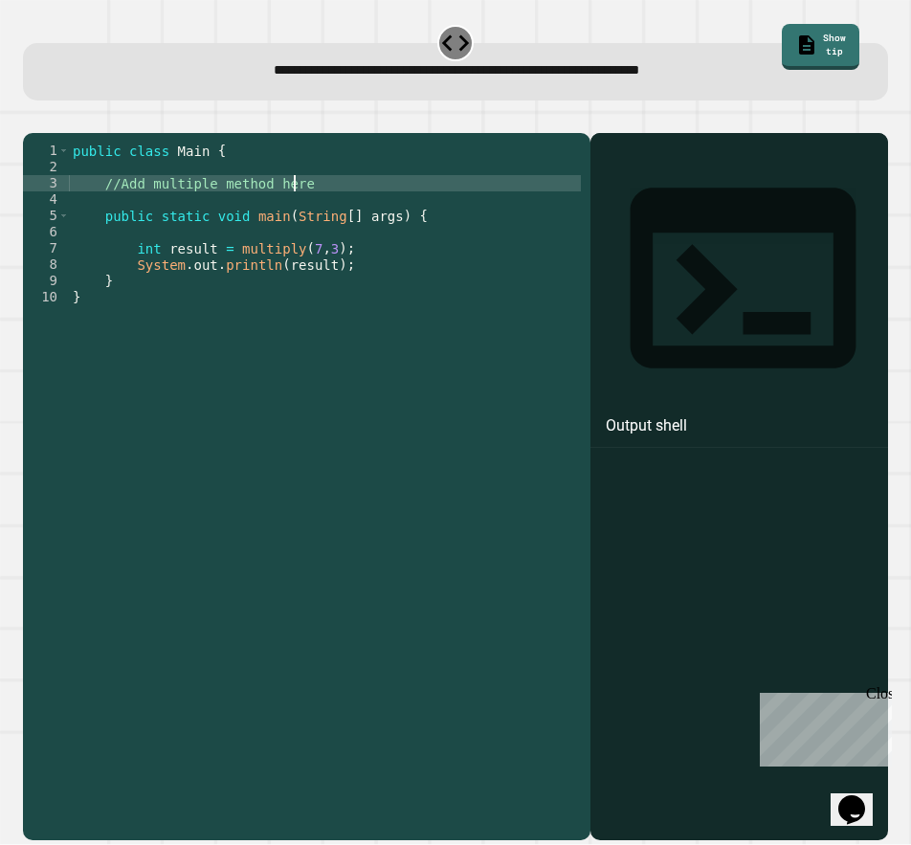
click at [349, 205] on div "public class Main { //Add multiple method here public static void main ( String…" at bounding box center [325, 468] width 512 height 651
type textarea "**********"
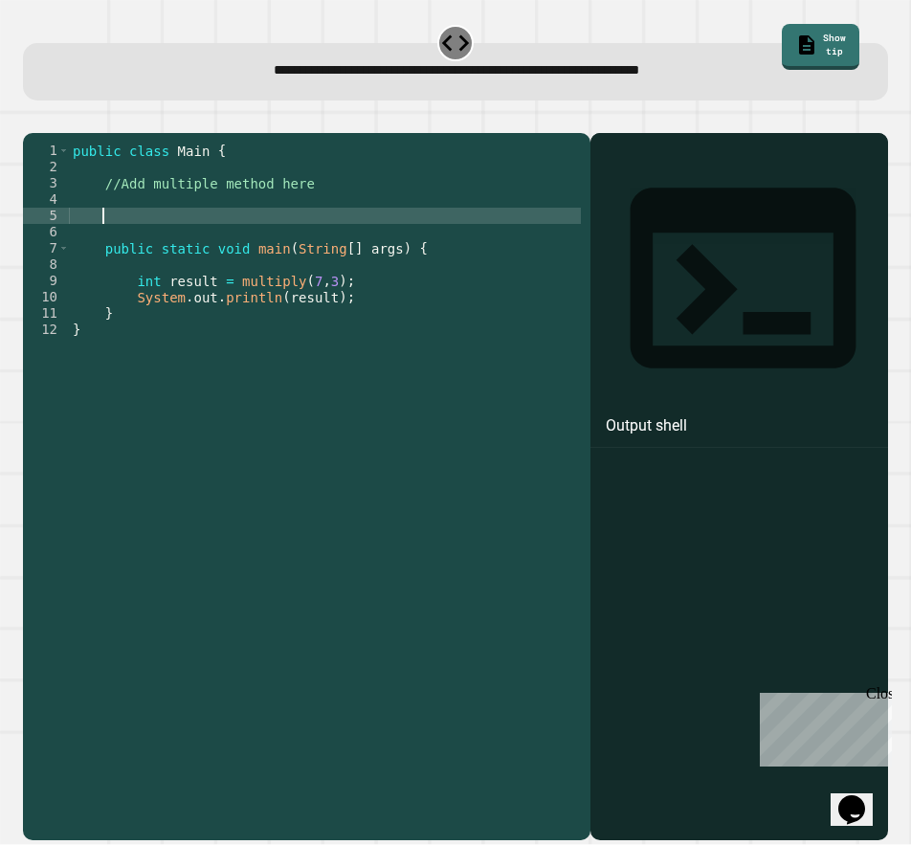
type textarea "*"
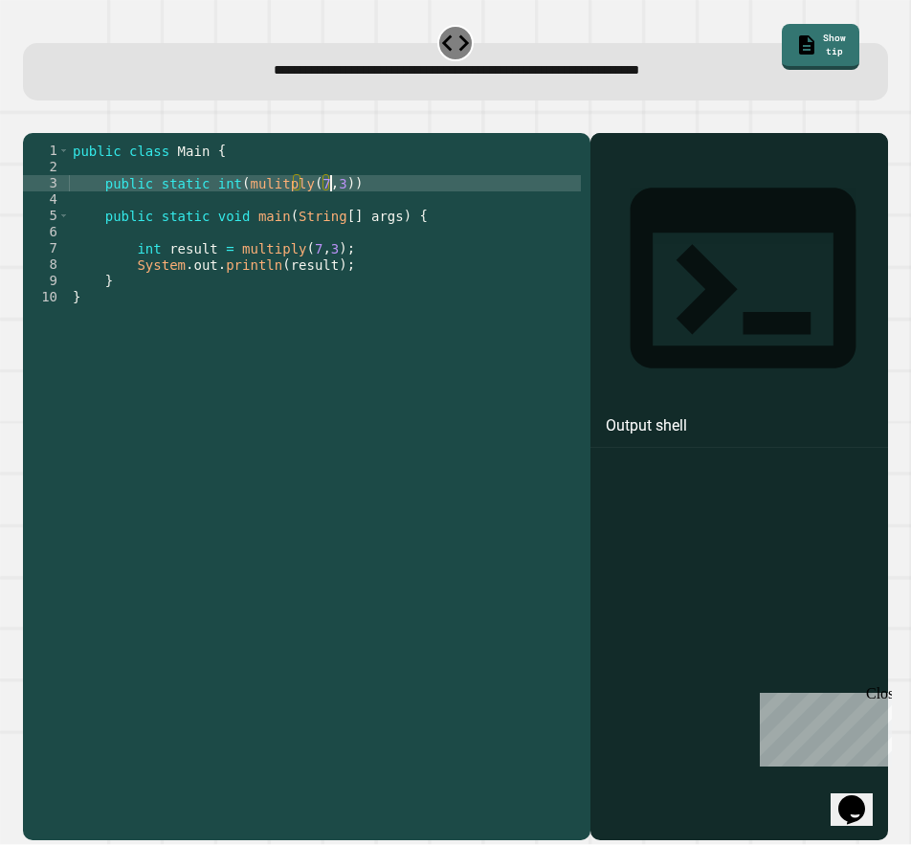
click at [33, 118] on button "button" at bounding box center [33, 118] width 0 height 0
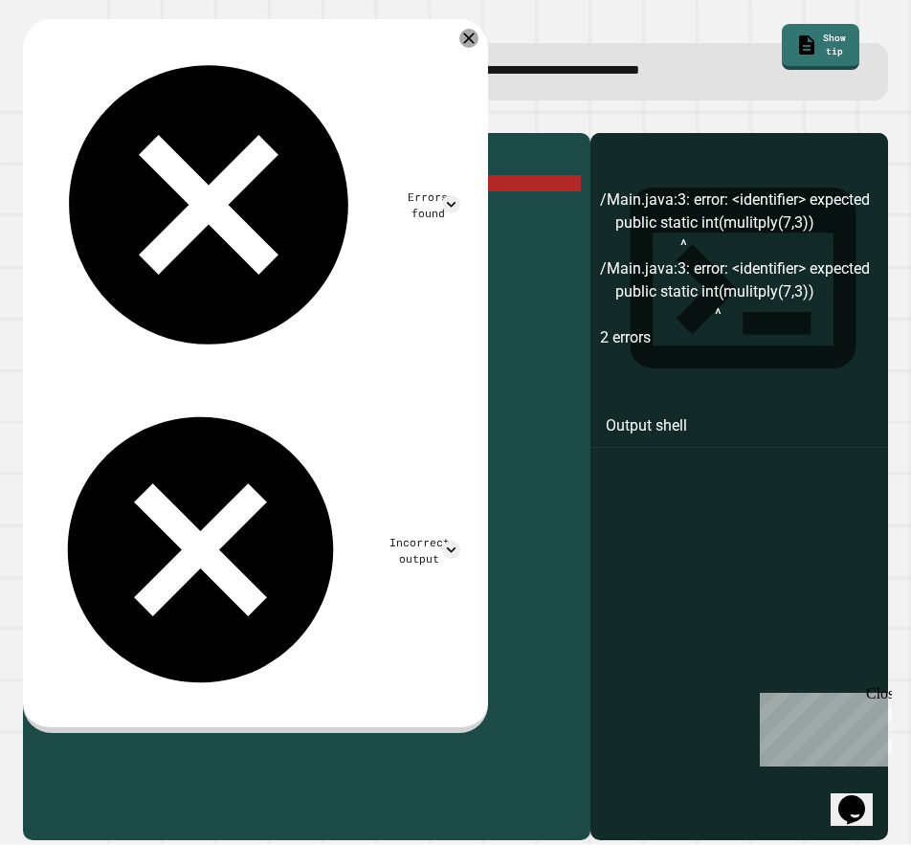
click at [236, 214] on div "public class Main { public static int ( mulitply ( 7 , 3 )) public static void …" at bounding box center [325, 468] width 512 height 651
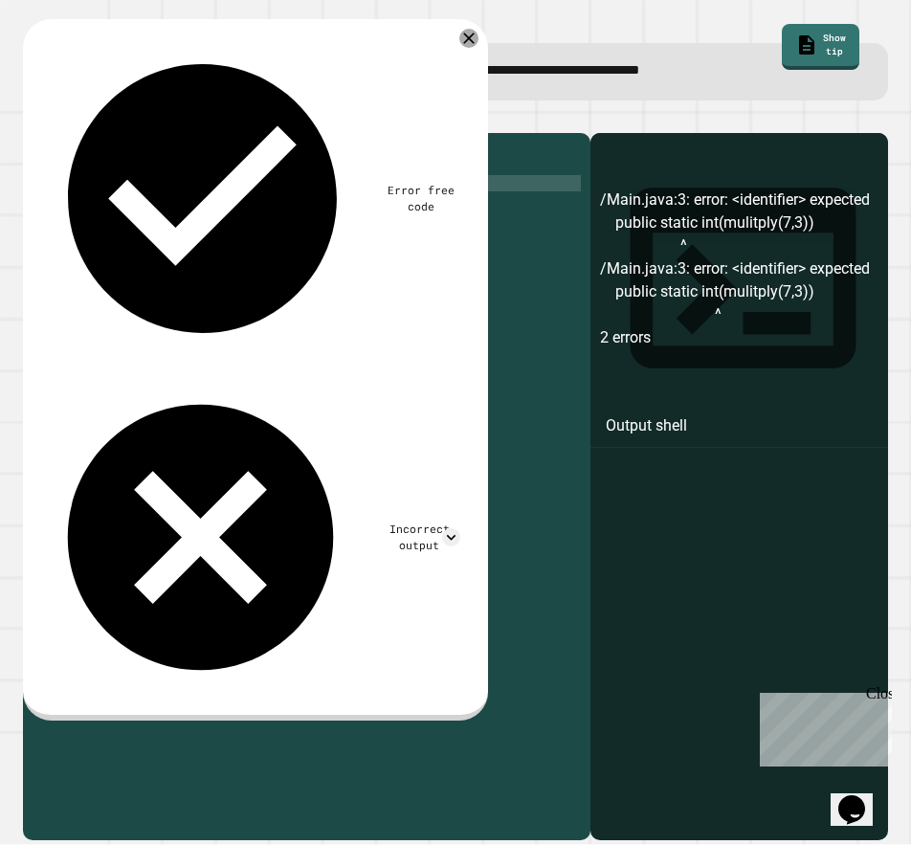
click at [50, 127] on icon "button" at bounding box center [45, 129] width 11 height 13
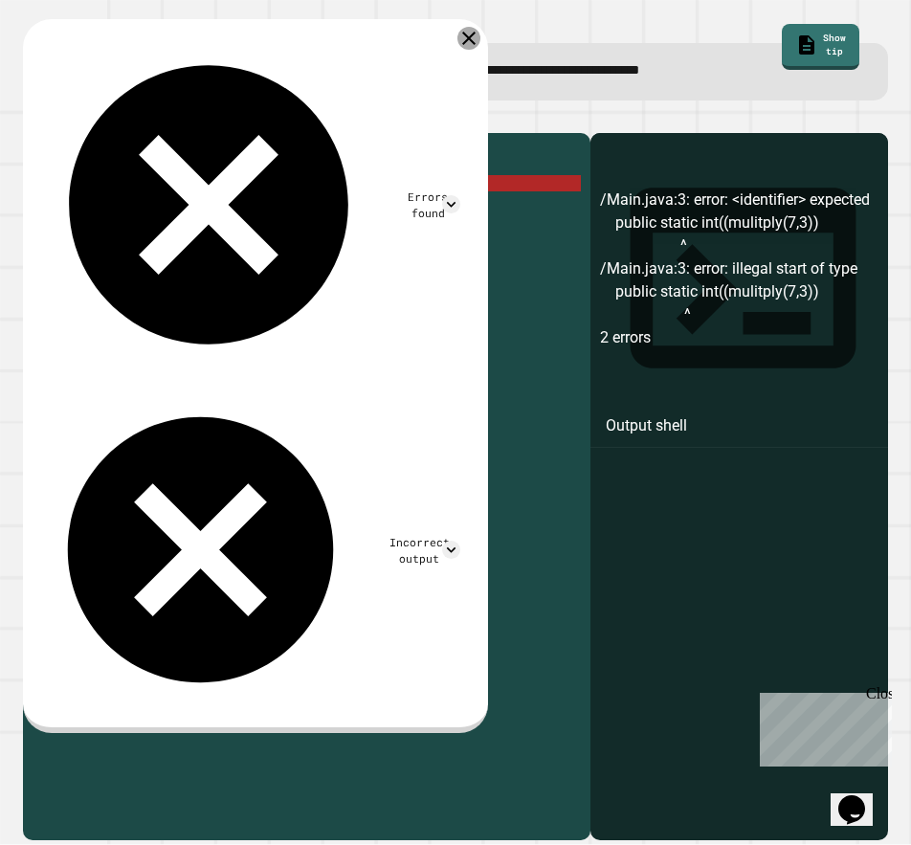
click at [481, 44] on icon at bounding box center [469, 38] width 23 height 23
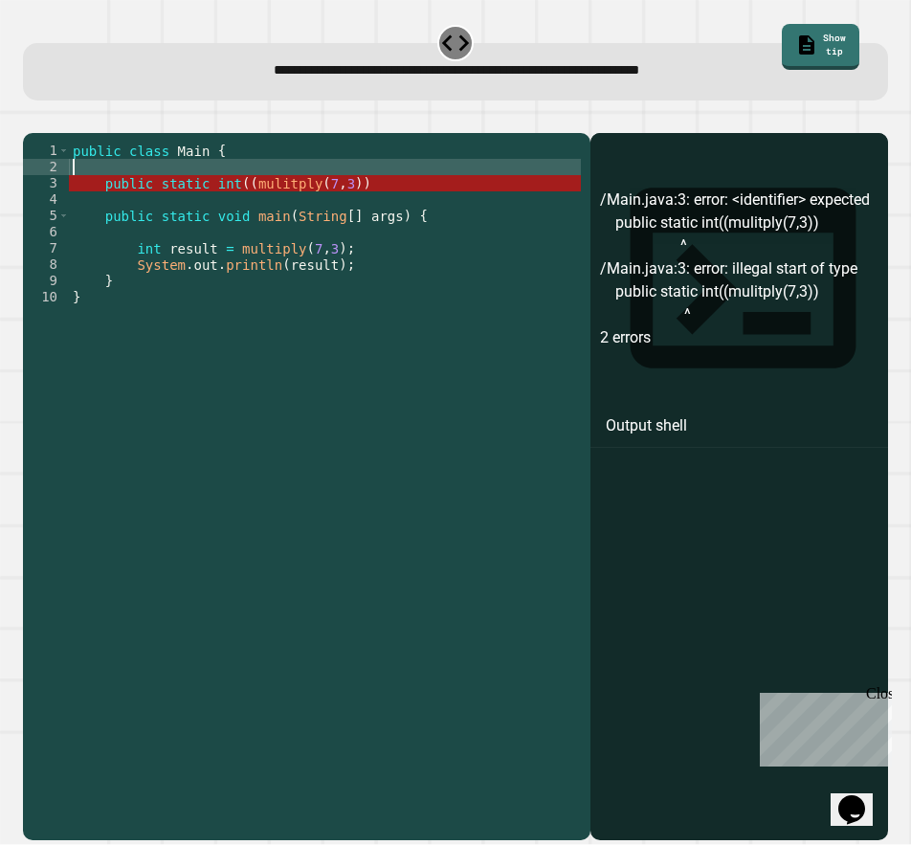
click at [445, 199] on div "public class Main { public static int (( mulitply ( 7 , 3 )) public static void…" at bounding box center [325, 468] width 512 height 651
click at [411, 225] on div "public class Main { public static int (( mulitply ( 7 , 3 )) public static void…" at bounding box center [325, 468] width 512 height 651
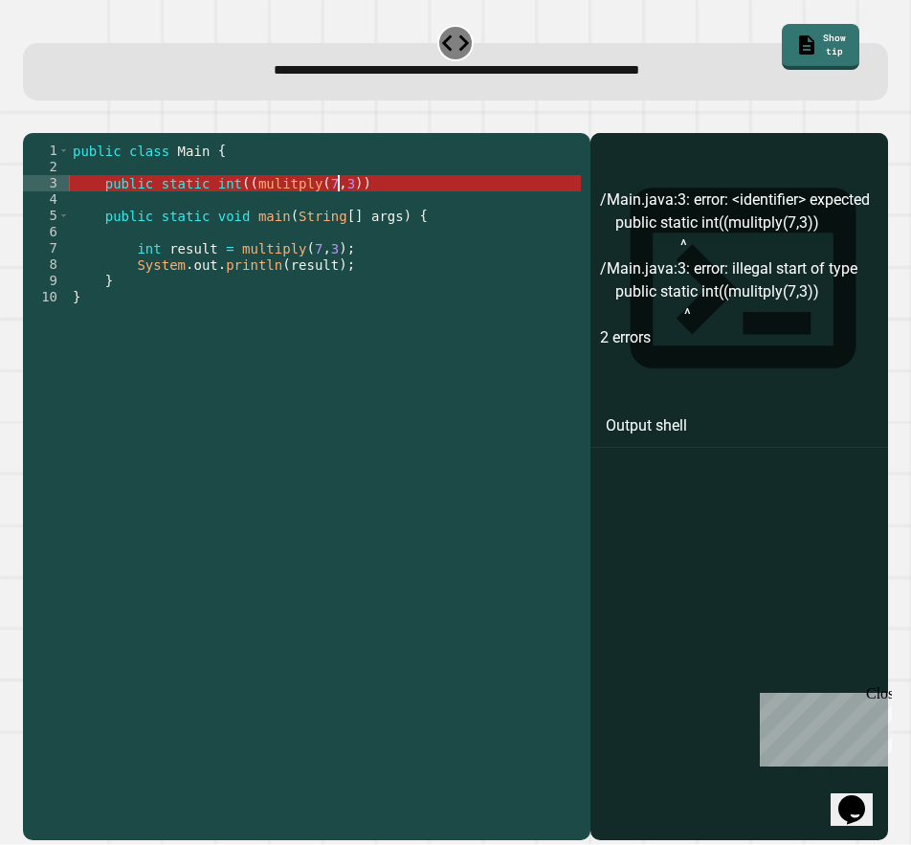
click at [338, 214] on div "public class Main { public static int (( mulitply ( 7 , 3 )) public static void…" at bounding box center [325, 468] width 512 height 651
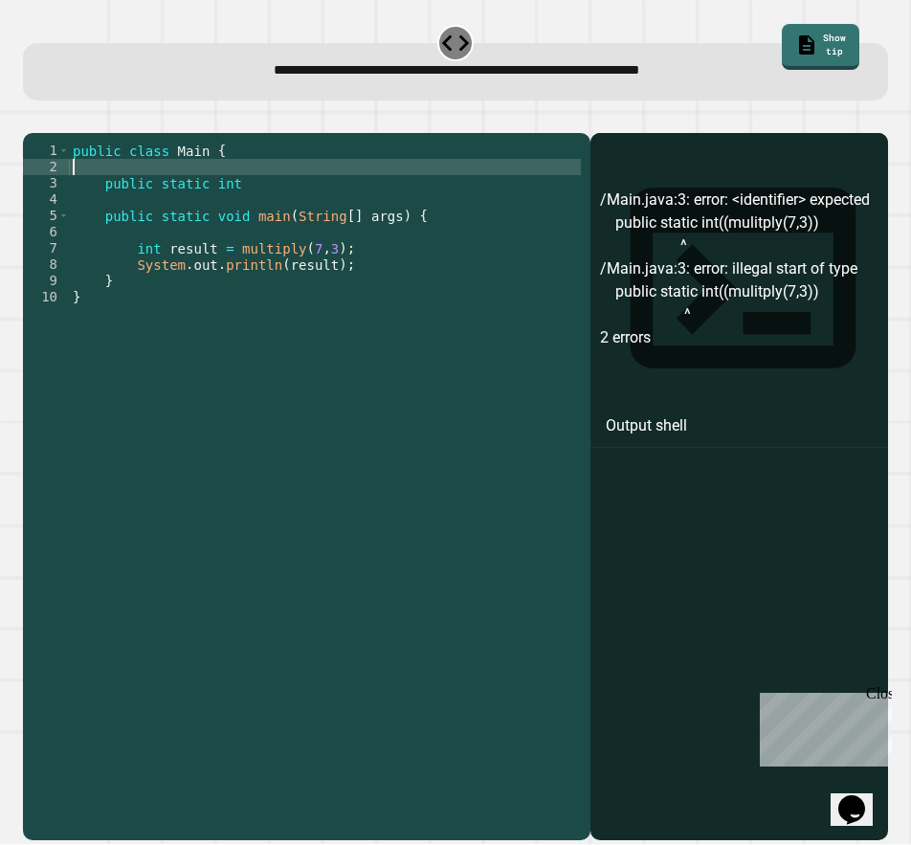
click at [280, 197] on div "public class Main { public static int public static void main ( String [ ] args…" at bounding box center [325, 468] width 512 height 651
click at [281, 202] on div "public class Main { public static int public static void main ( String [ ] args…" at bounding box center [325, 468] width 512 height 651
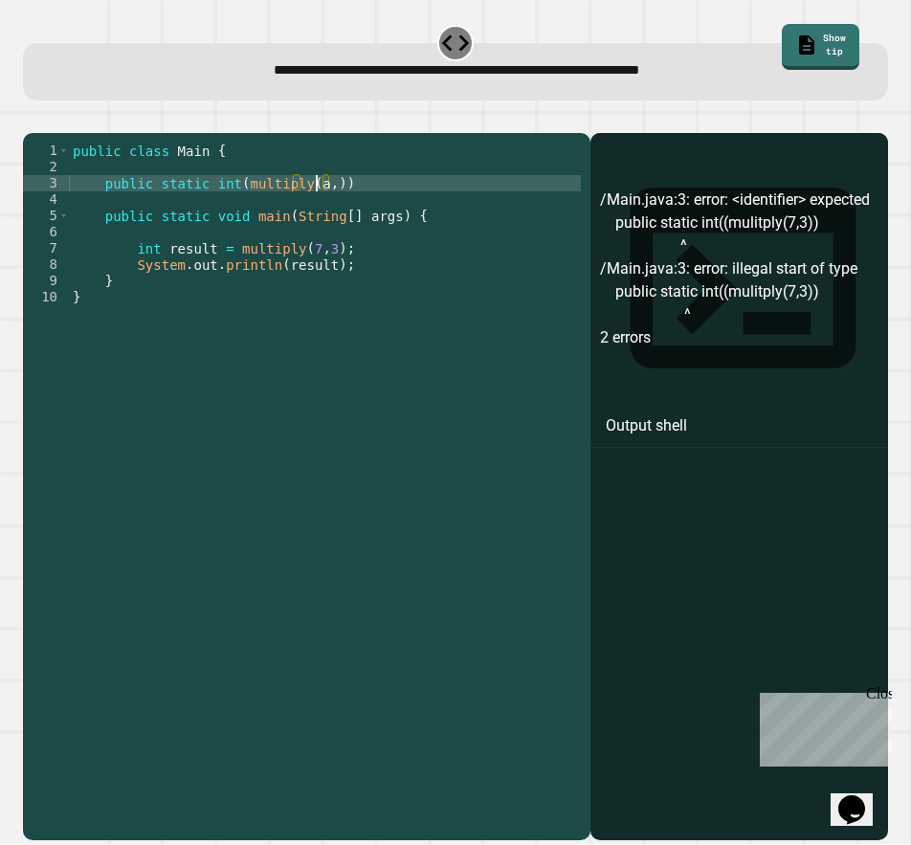
scroll to position [0, 17]
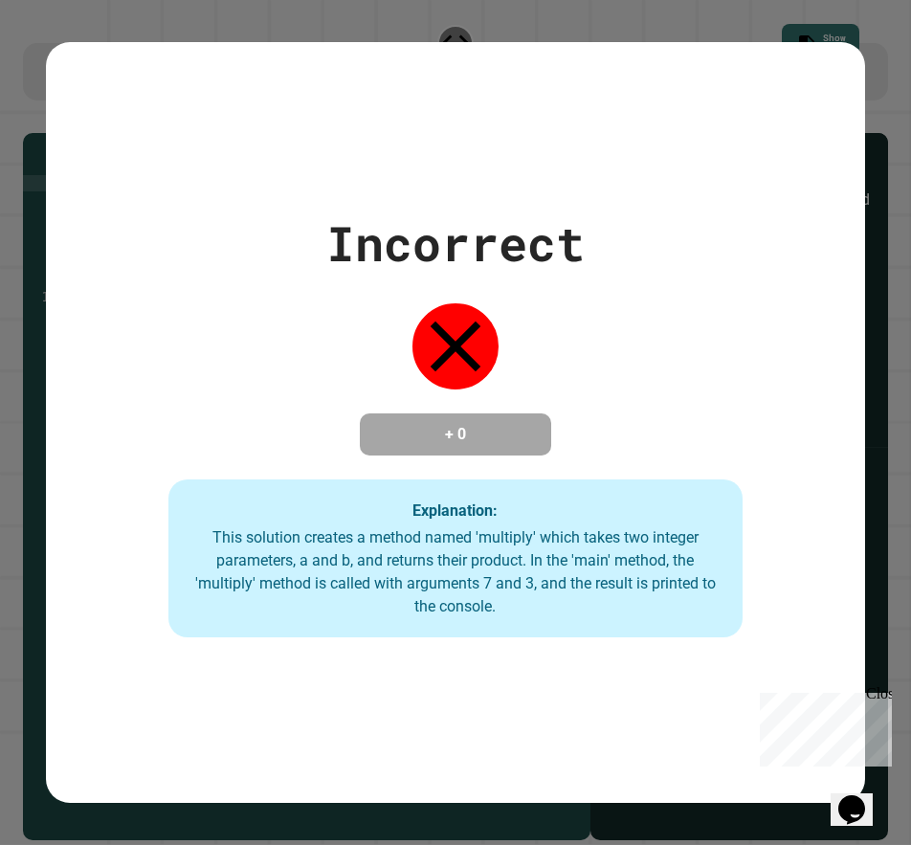
type textarea "**********"
